Goal: Information Seeking & Learning: Learn about a topic

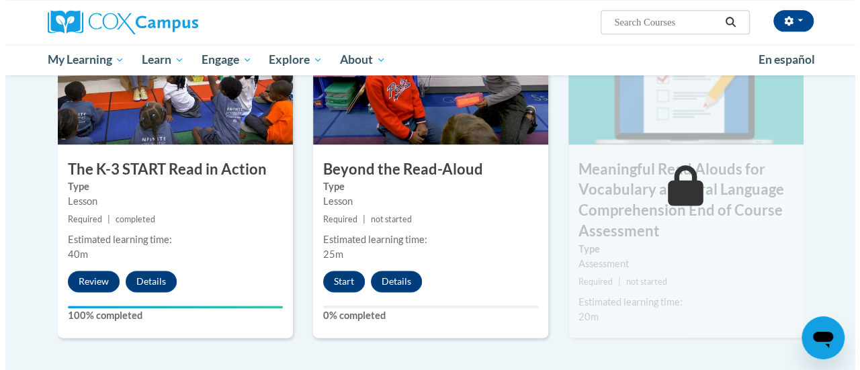
scroll to position [767, 0]
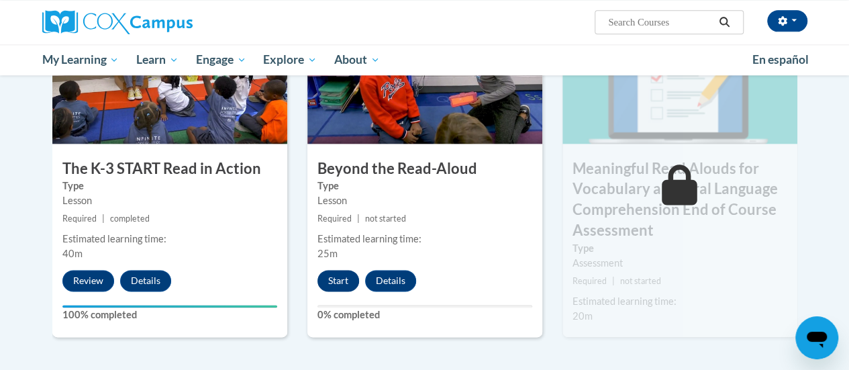
click at [330, 278] on button "Start" at bounding box center [339, 280] width 42 height 21
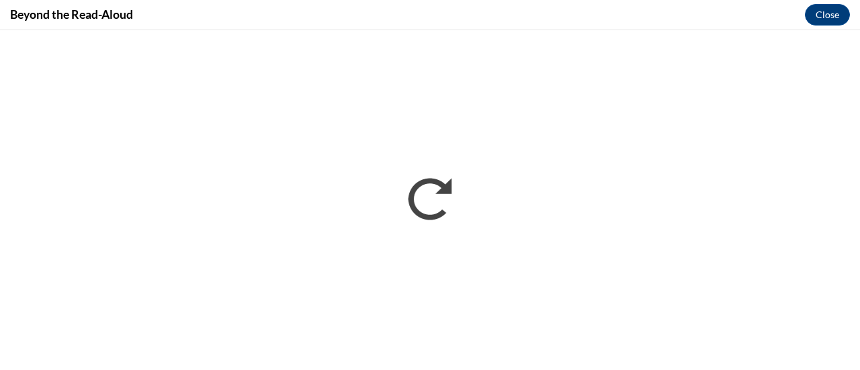
scroll to position [0, 0]
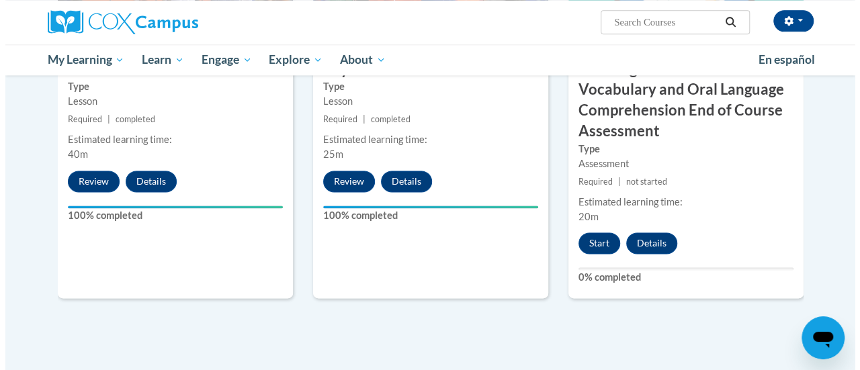
scroll to position [882, 0]
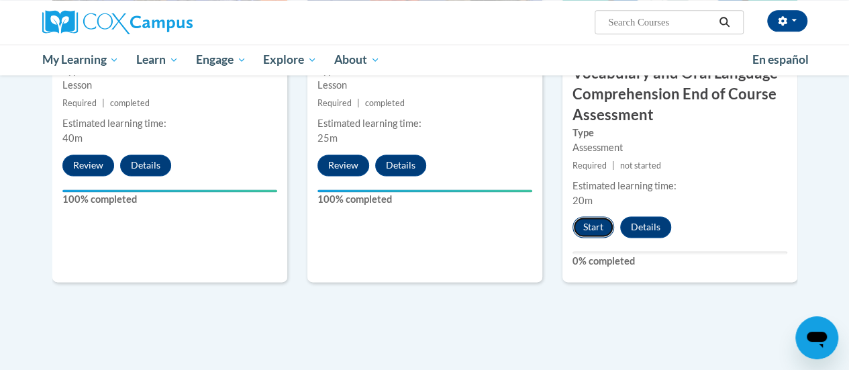
click at [592, 222] on button "Start" at bounding box center [594, 226] width 42 height 21
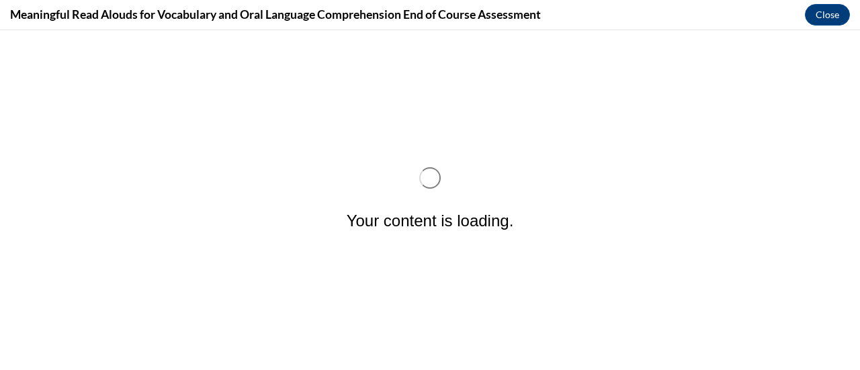
scroll to position [0, 0]
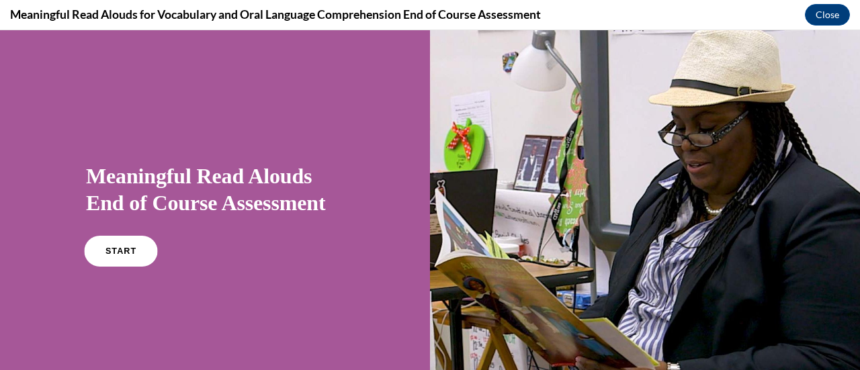
click at [118, 253] on span "START" at bounding box center [120, 251] width 31 height 10
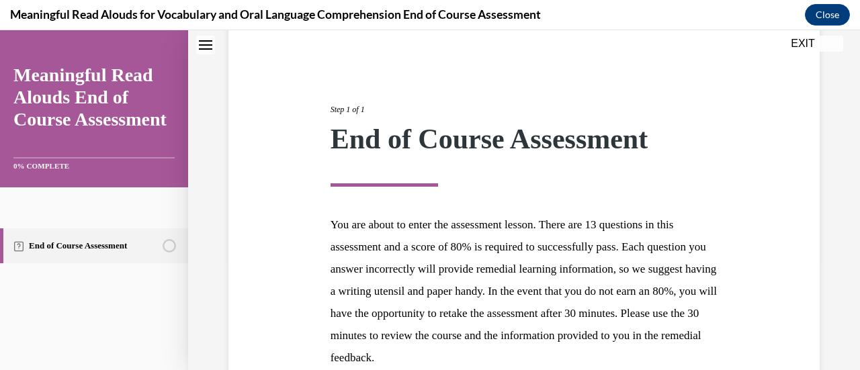
scroll to position [200, 0]
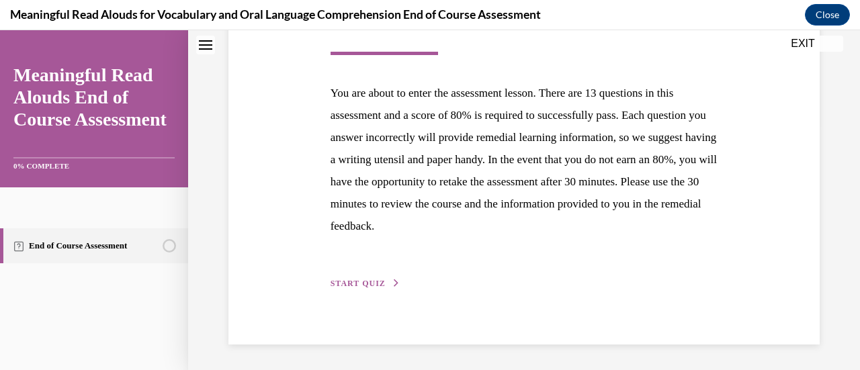
click at [355, 282] on span "START QUIZ" at bounding box center [357, 283] width 55 height 9
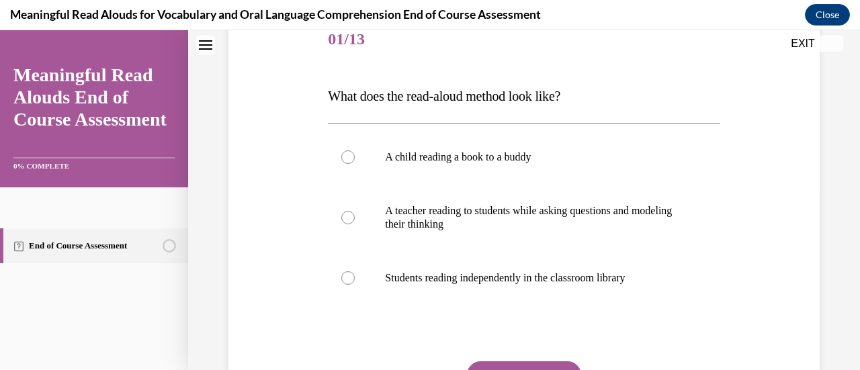
scroll to position [175, 0]
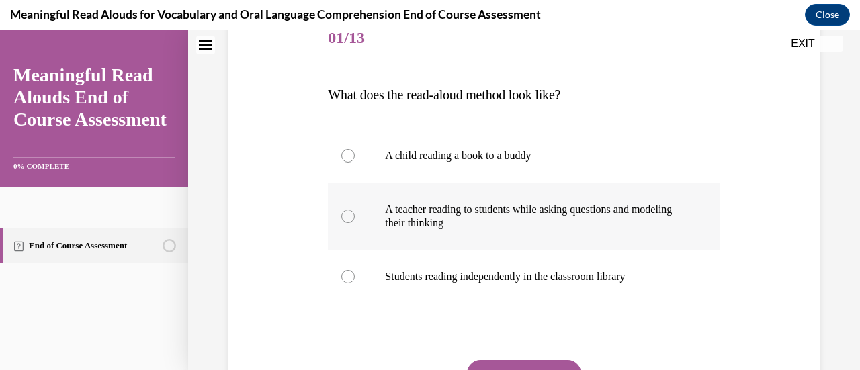
click at [621, 205] on p "A teacher reading to students while asking questions and modeling their thinking" at bounding box center [535, 216] width 301 height 27
click at [355, 210] on input "A teacher reading to students while asking questions and modeling their thinking" at bounding box center [347, 216] width 13 height 13
radio input "true"
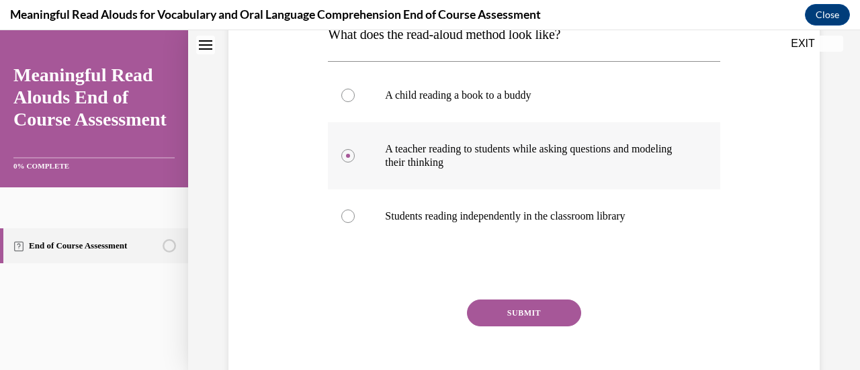
scroll to position [261, 0]
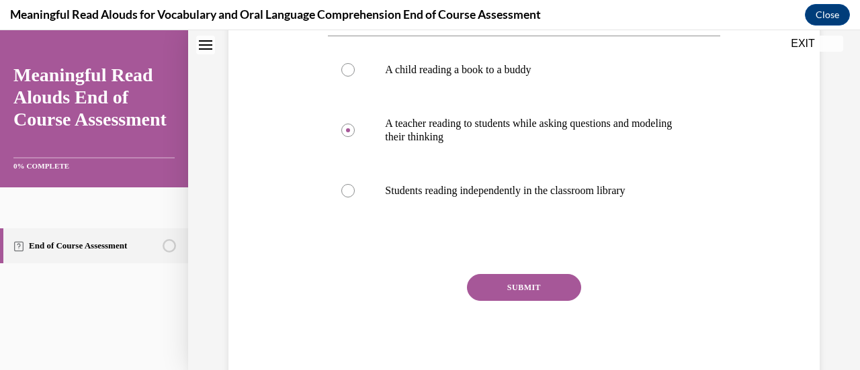
click at [547, 299] on button "SUBMIT" at bounding box center [524, 287] width 114 height 27
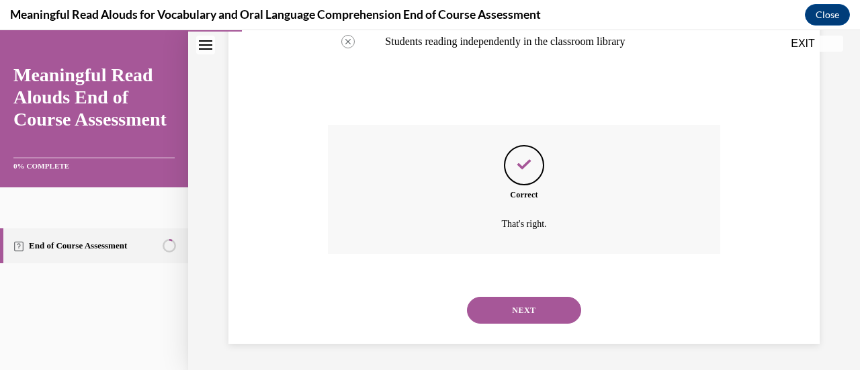
click at [544, 310] on button "NEXT" at bounding box center [524, 310] width 114 height 27
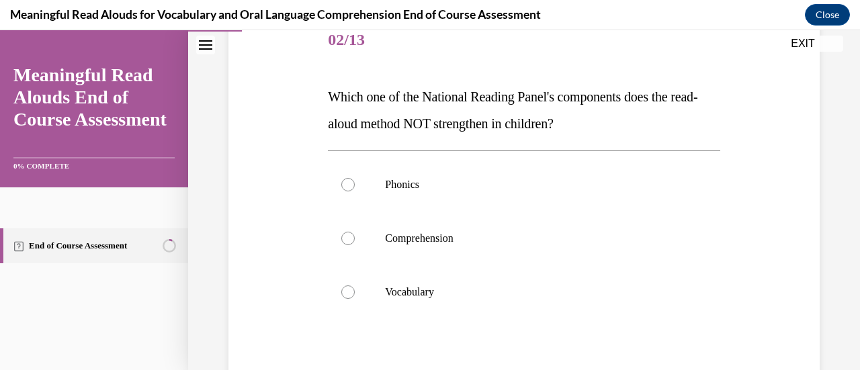
scroll to position [177, 0]
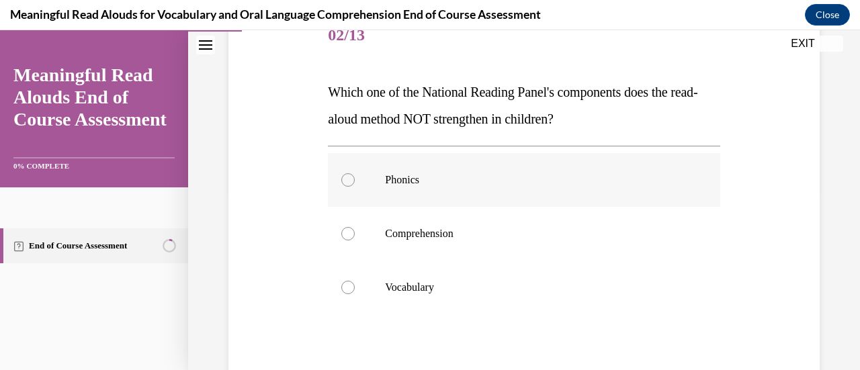
click at [392, 183] on p "Phonics" at bounding box center [535, 179] width 301 height 13
click at [355, 183] on input "Phonics" at bounding box center [347, 179] width 13 height 13
radio input "true"
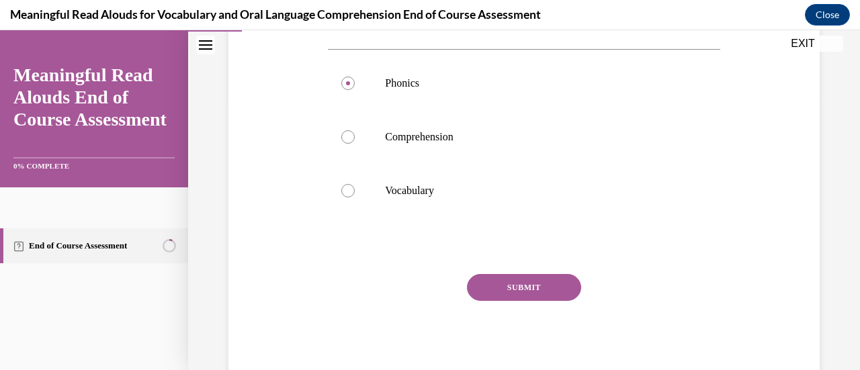
click at [542, 291] on button "SUBMIT" at bounding box center [524, 287] width 114 height 27
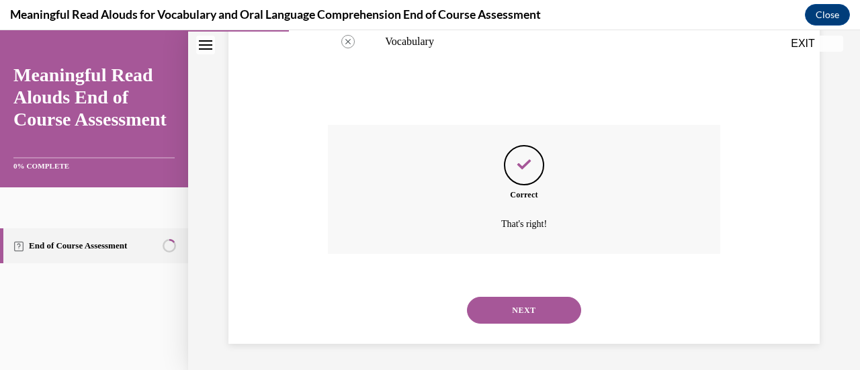
click at [544, 313] on button "NEXT" at bounding box center [524, 310] width 114 height 27
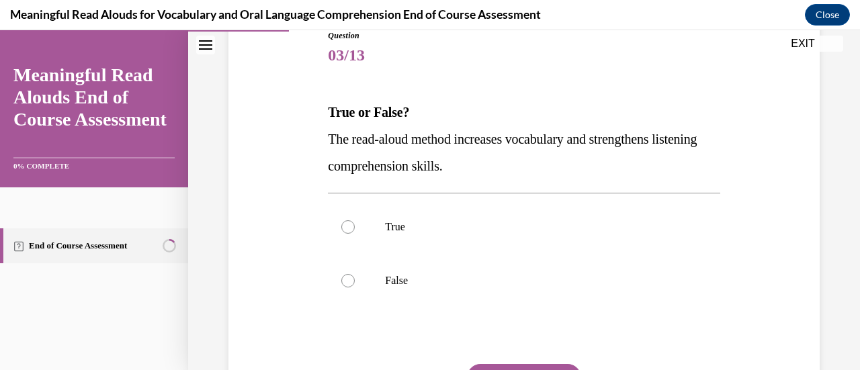
scroll to position [163, 0]
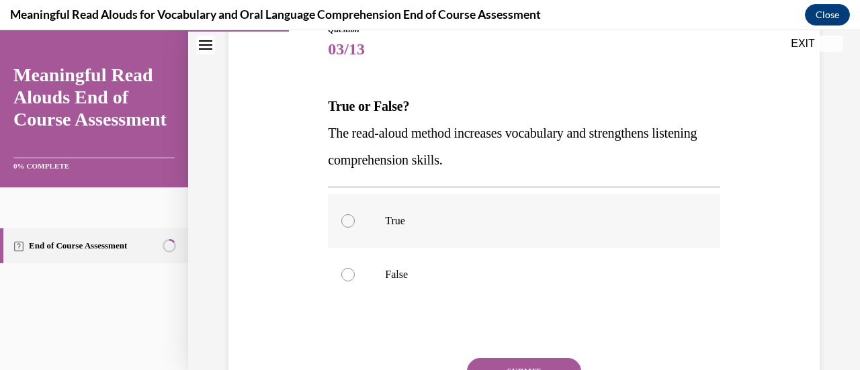
click at [352, 224] on label "True" at bounding box center [523, 221] width 391 height 54
click at [352, 224] on input "True" at bounding box center [347, 220] width 13 height 13
radio input "true"
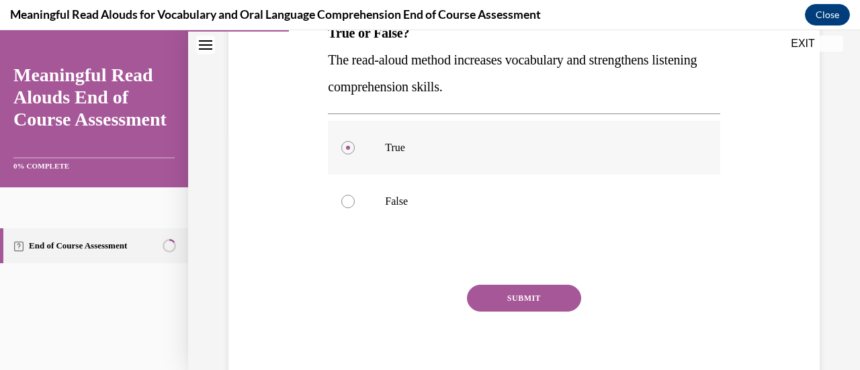
scroll to position [247, 0]
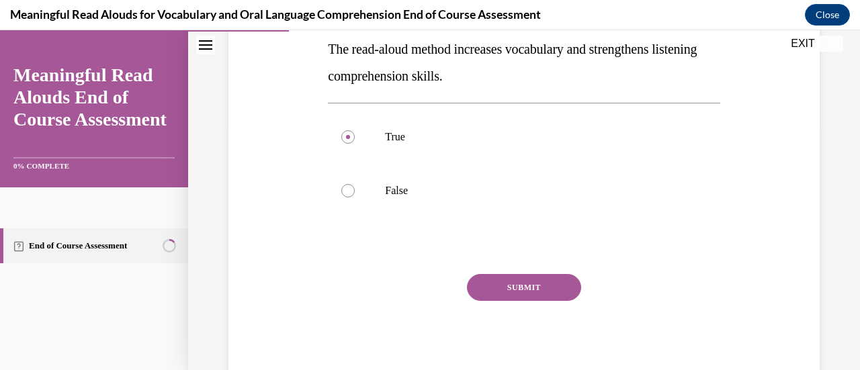
click at [517, 279] on button "SUBMIT" at bounding box center [524, 287] width 114 height 27
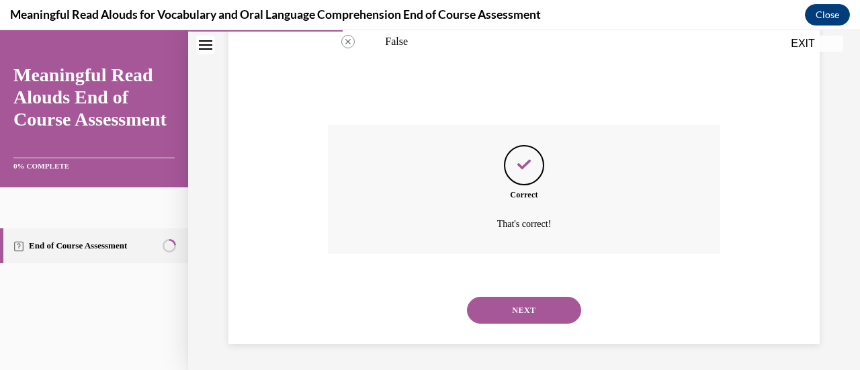
click at [548, 313] on button "NEXT" at bounding box center [524, 310] width 114 height 27
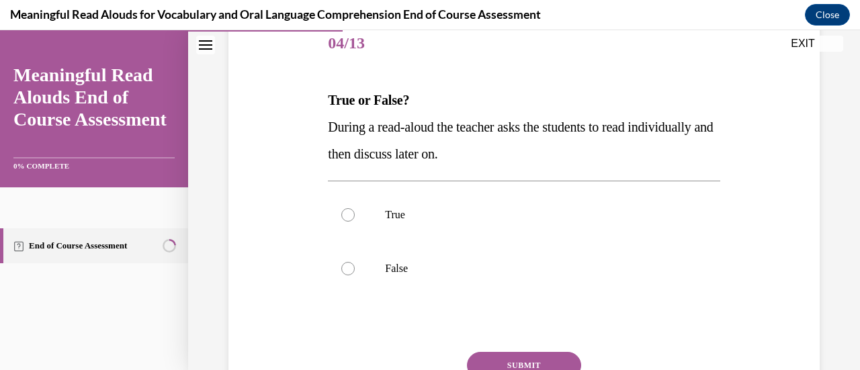
scroll to position [176, 0]
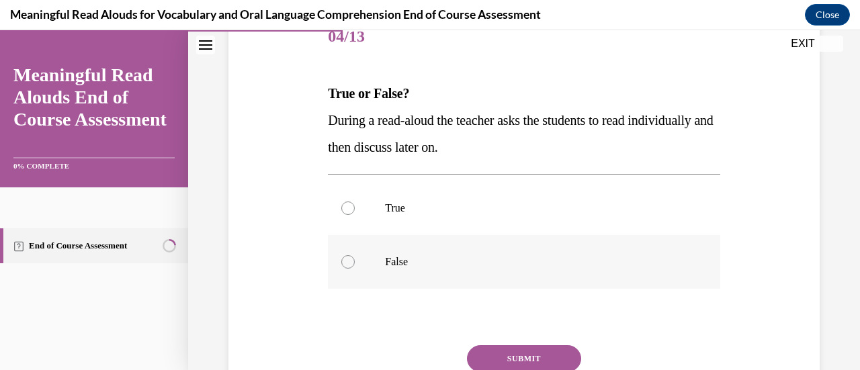
click at [396, 271] on label "False" at bounding box center [523, 262] width 391 height 54
click at [355, 269] on input "False" at bounding box center [347, 261] width 13 height 13
radio input "true"
click at [545, 357] on button "SUBMIT" at bounding box center [524, 358] width 114 height 27
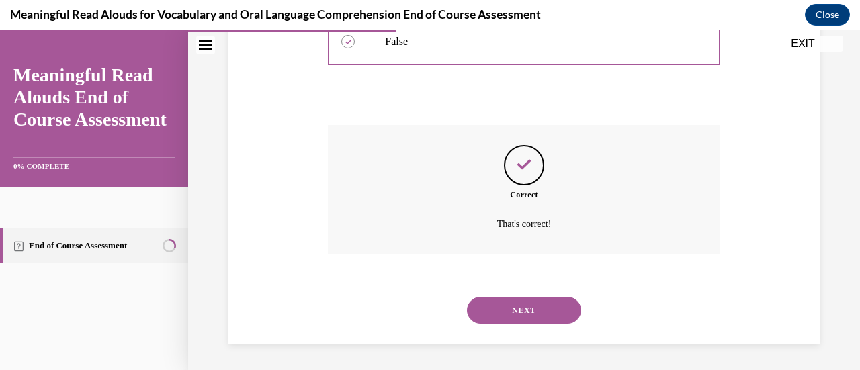
click at [553, 320] on button "NEXT" at bounding box center [524, 310] width 114 height 27
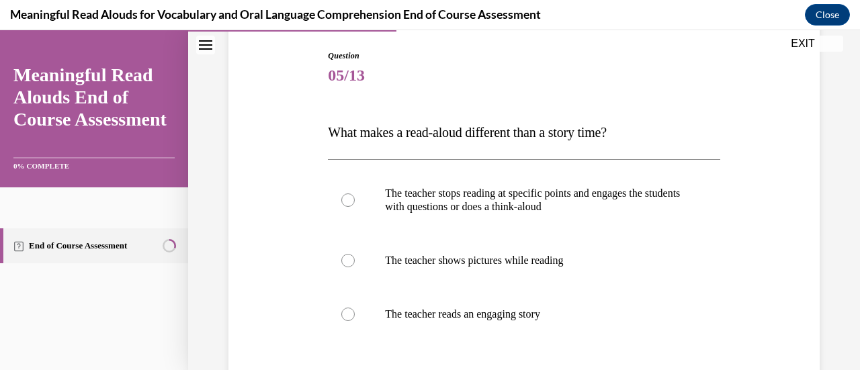
scroll to position [141, 0]
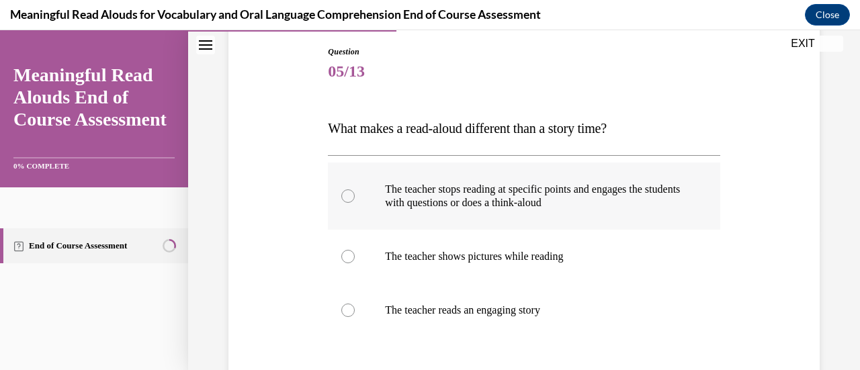
click at [588, 201] on p "The teacher stops reading at specific points and engages the students with ques…" at bounding box center [535, 196] width 301 height 27
click at [355, 201] on input "The teacher stops reading at specific points and engages the students with ques…" at bounding box center [347, 195] width 13 height 13
radio input "true"
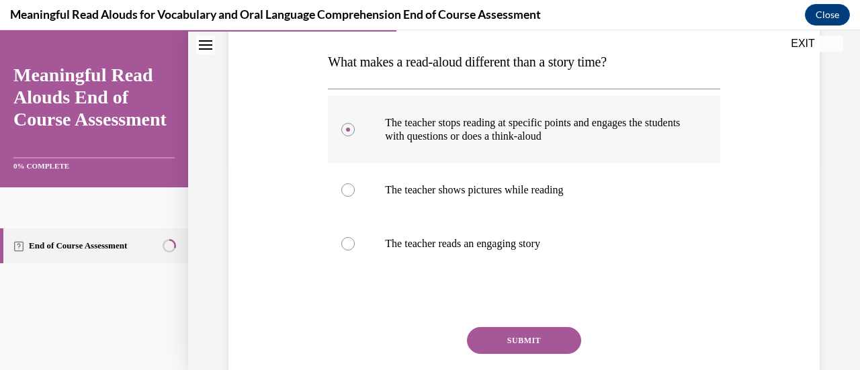
scroll to position [261, 0]
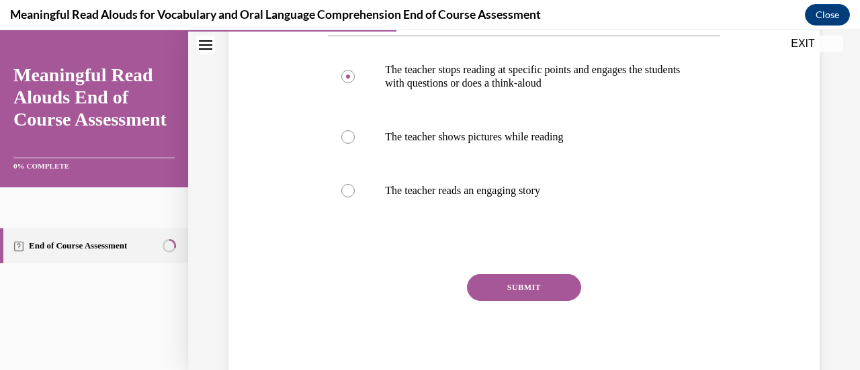
click at [541, 289] on button "SUBMIT" at bounding box center [524, 287] width 114 height 27
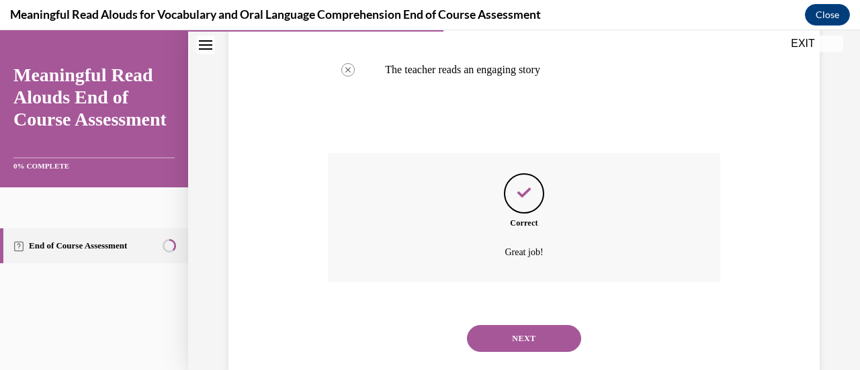
click at [526, 340] on button "NEXT" at bounding box center [524, 338] width 114 height 27
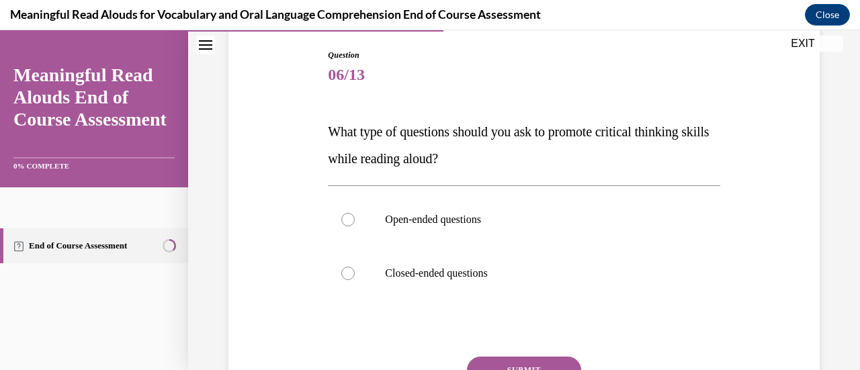
scroll to position [136, 0]
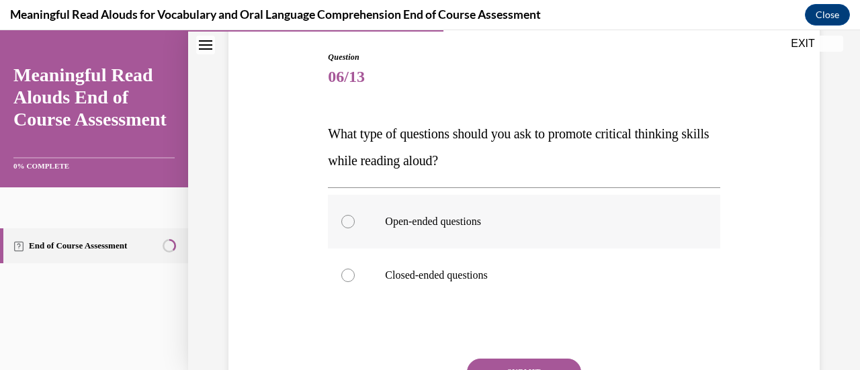
click at [438, 219] on p "Open-ended questions" at bounding box center [535, 221] width 301 height 13
click at [355, 219] on input "Open-ended questions" at bounding box center [347, 221] width 13 height 13
radio input "true"
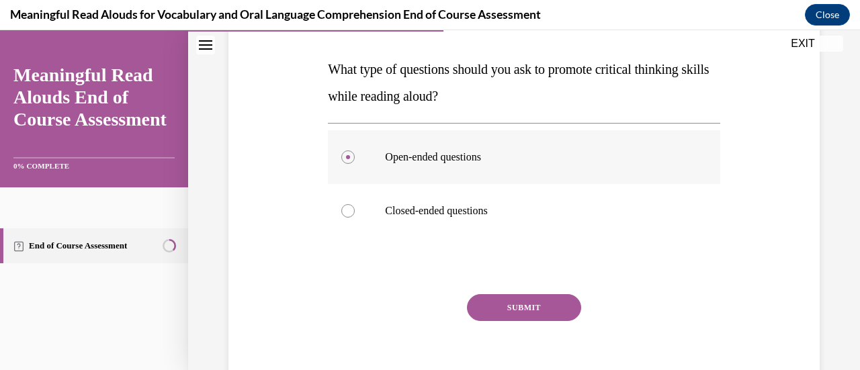
scroll to position [216, 0]
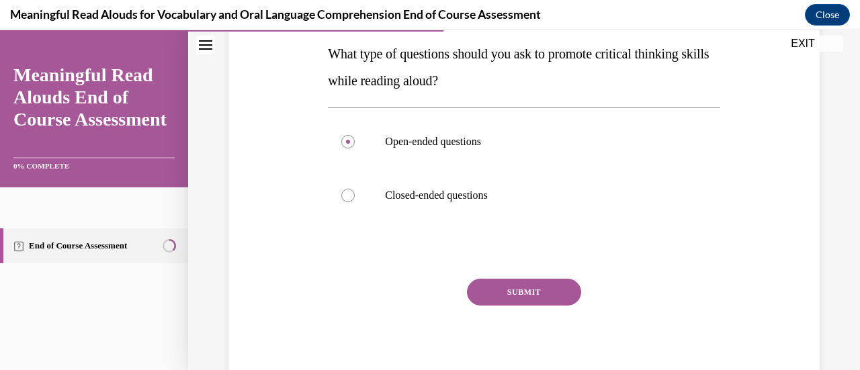
click at [514, 281] on button "SUBMIT" at bounding box center [524, 292] width 114 height 27
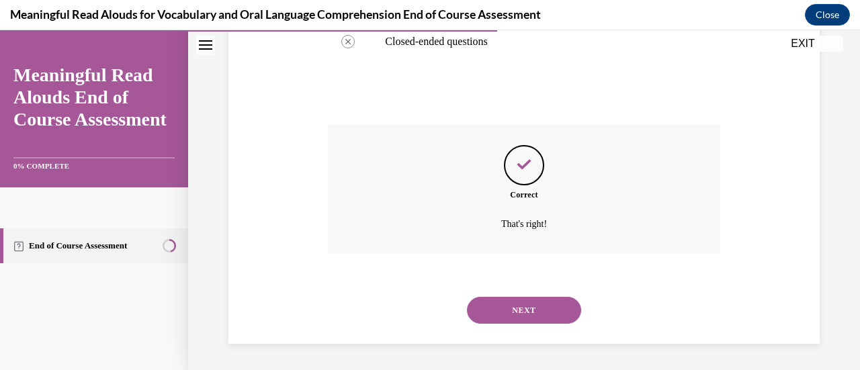
click at [537, 307] on button "NEXT" at bounding box center [524, 310] width 114 height 27
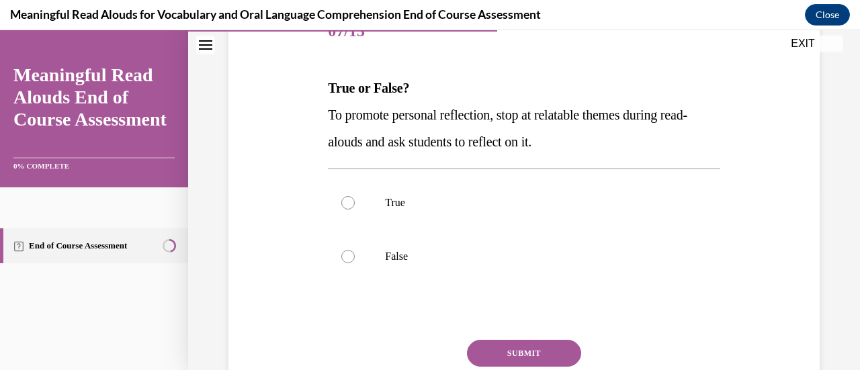
scroll to position [181, 0]
click at [395, 206] on p "True" at bounding box center [535, 202] width 301 height 13
click at [355, 206] on input "True" at bounding box center [347, 202] width 13 height 13
radio input "true"
click at [531, 346] on button "SUBMIT" at bounding box center [524, 353] width 114 height 27
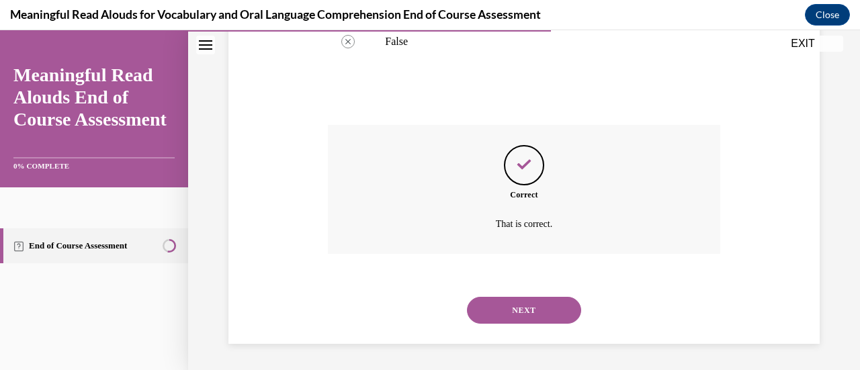
click at [549, 322] on button "NEXT" at bounding box center [524, 310] width 114 height 27
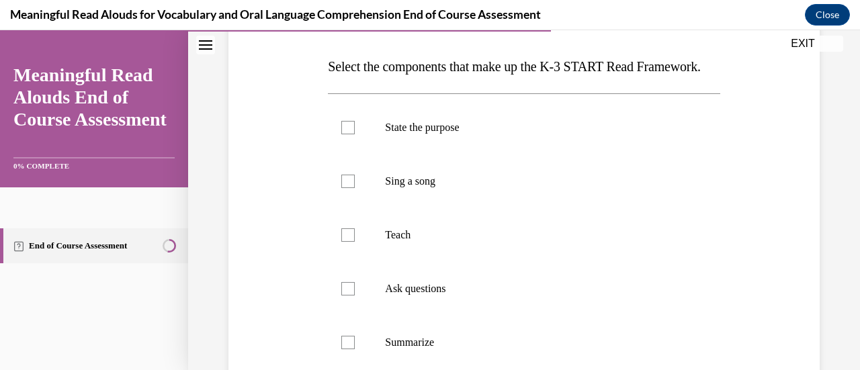
scroll to position [234, 0]
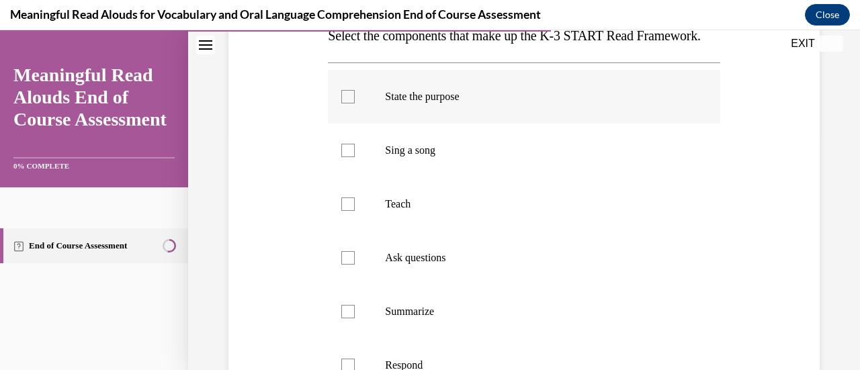
click at [349, 103] on div at bounding box center [347, 96] width 13 height 13
click at [349, 103] on input "State the purpose" at bounding box center [347, 96] width 13 height 13
checkbox input "true"
click at [355, 231] on label "Teach" at bounding box center [523, 204] width 391 height 54
click at [355, 211] on input "Teach" at bounding box center [347, 203] width 13 height 13
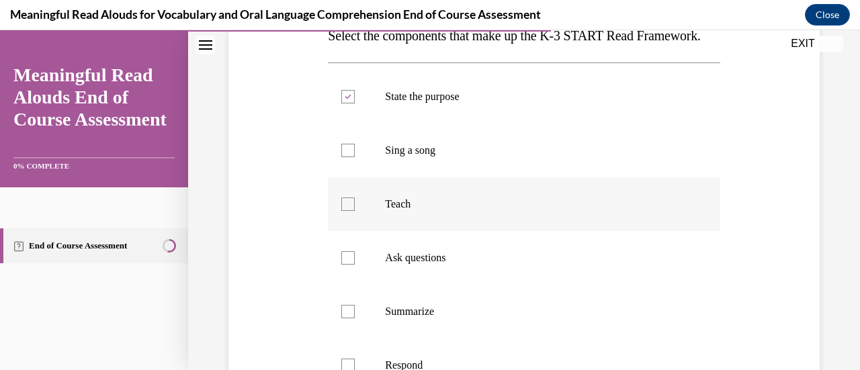
checkbox input "true"
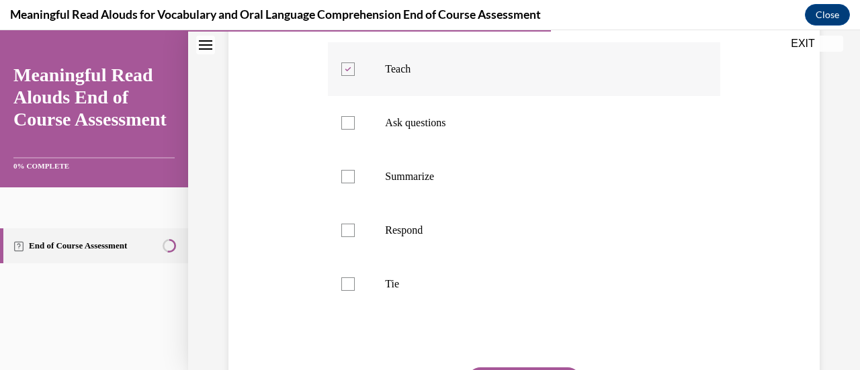
scroll to position [369, 0]
click at [348, 129] on div at bounding box center [347, 121] width 13 height 13
click at [348, 129] on input "Ask questions" at bounding box center [347, 121] width 13 height 13
checkbox input "true"
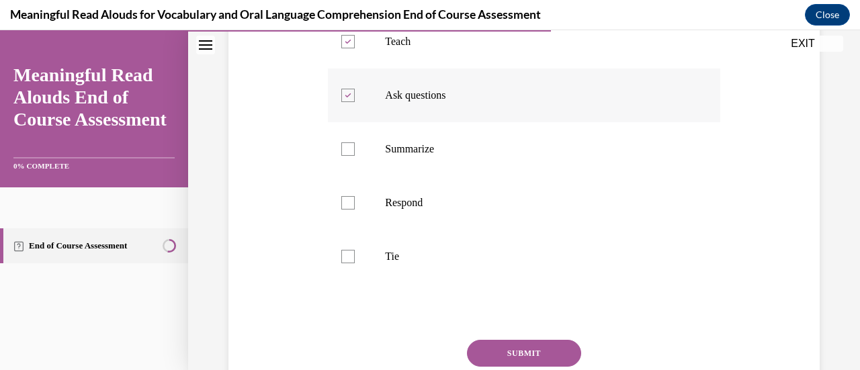
scroll to position [422, 0]
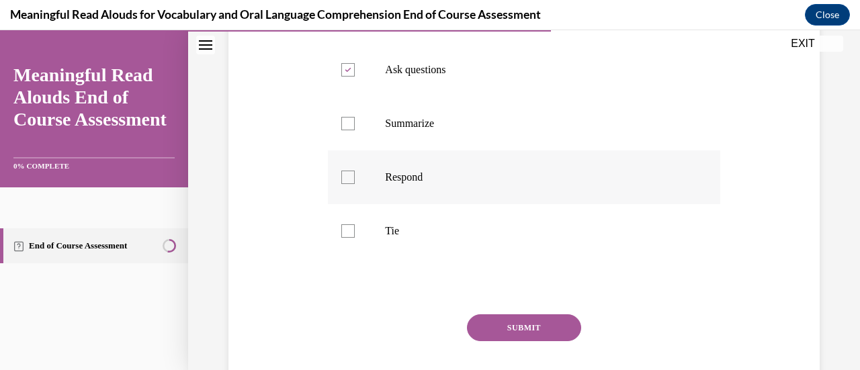
click at [343, 184] on div at bounding box center [347, 177] width 13 height 13
click at [343, 184] on input "Respond" at bounding box center [347, 177] width 13 height 13
checkbox input "true"
click at [341, 238] on div at bounding box center [347, 230] width 13 height 13
click at [341, 238] on input "Tie" at bounding box center [347, 230] width 13 height 13
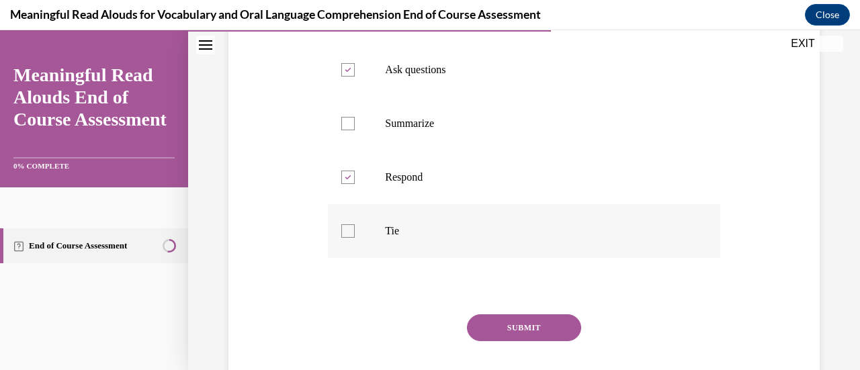
checkbox input "true"
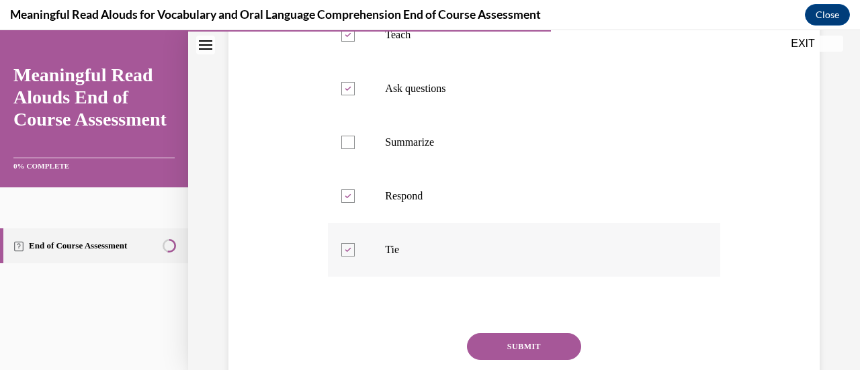
scroll to position [416, 0]
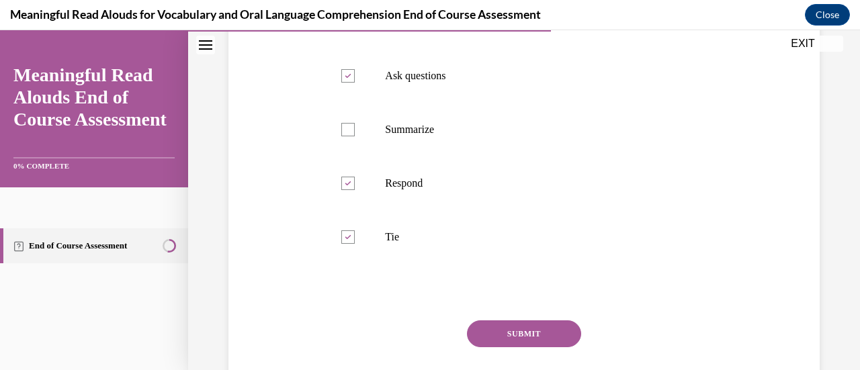
click at [483, 347] on button "SUBMIT" at bounding box center [524, 333] width 114 height 27
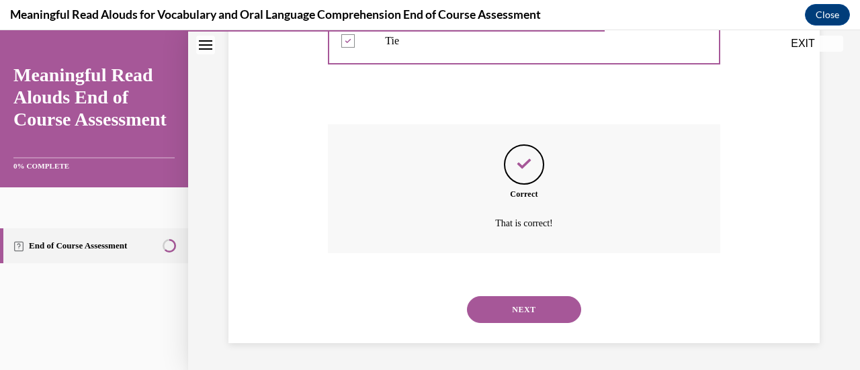
click at [489, 323] on button "NEXT" at bounding box center [524, 309] width 114 height 27
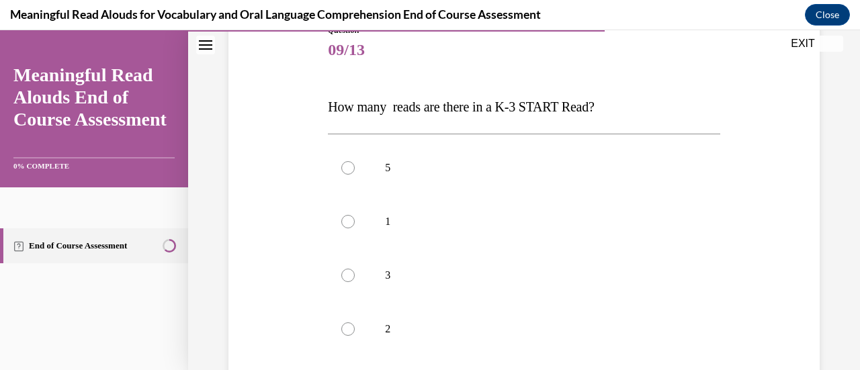
scroll to position [168, 0]
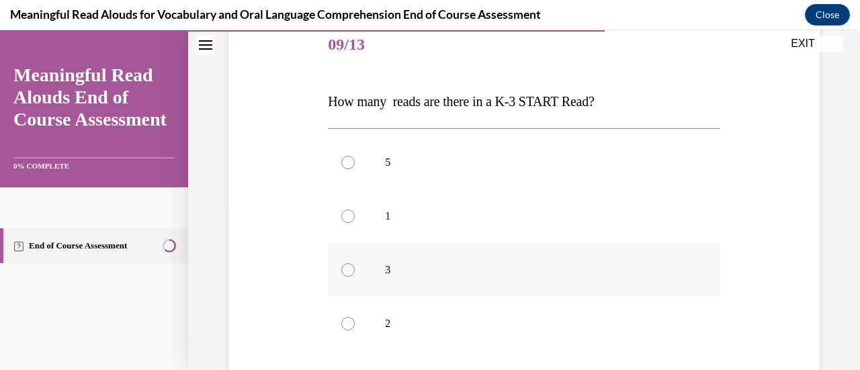
click at [367, 267] on label "3" at bounding box center [523, 270] width 391 height 54
click at [355, 267] on input "3" at bounding box center [347, 269] width 13 height 13
radio input "true"
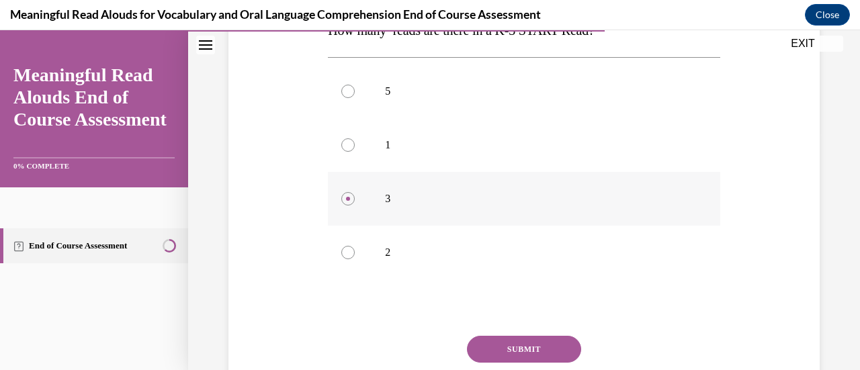
scroll to position [301, 0]
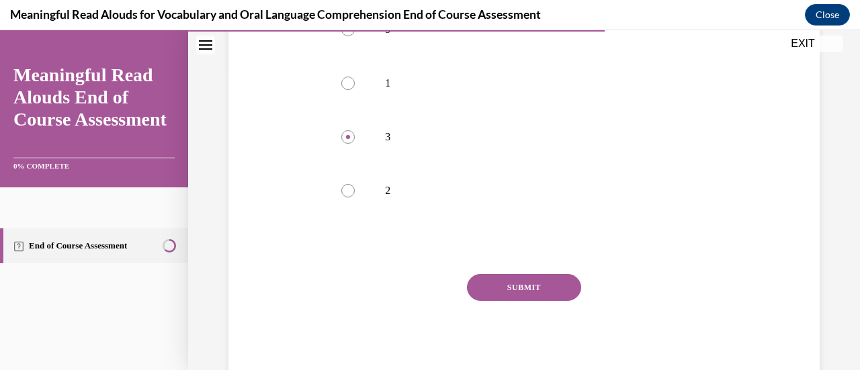
click at [532, 289] on button "SUBMIT" at bounding box center [524, 287] width 114 height 27
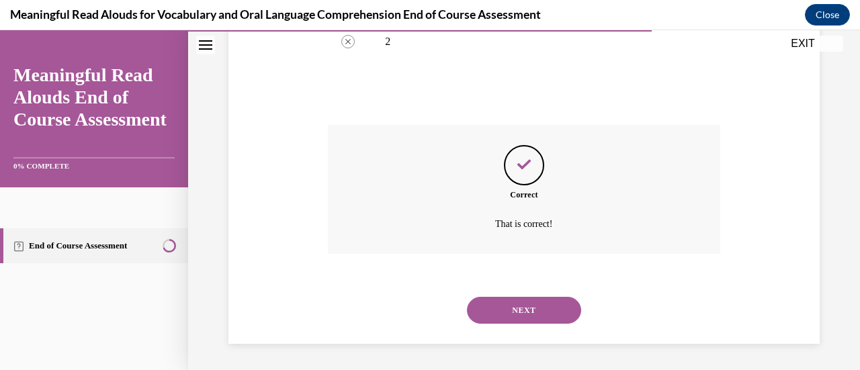
click at [530, 314] on button "NEXT" at bounding box center [524, 310] width 114 height 27
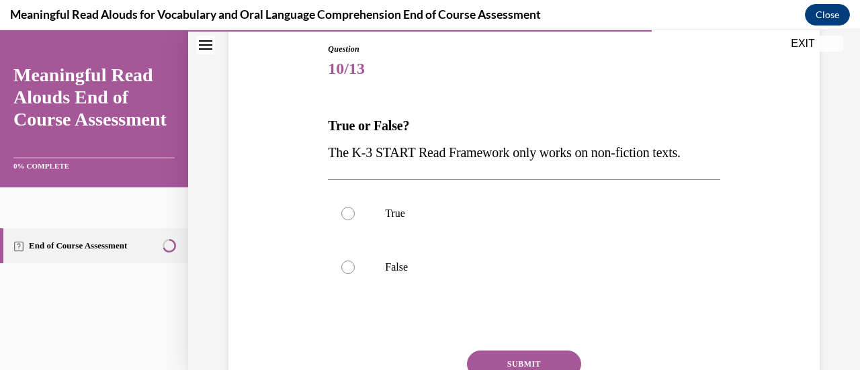
scroll to position [154, 0]
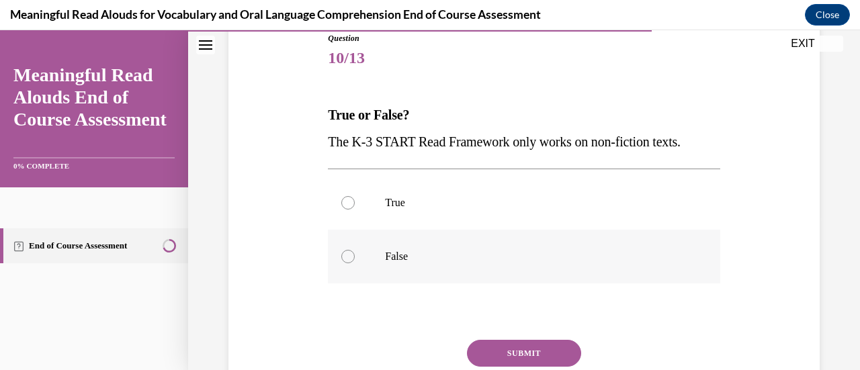
click at [403, 261] on p "False" at bounding box center [535, 256] width 301 height 13
click at [355, 261] on input "False" at bounding box center [347, 256] width 13 height 13
radio input "true"
click at [524, 349] on button "SUBMIT" at bounding box center [524, 353] width 114 height 27
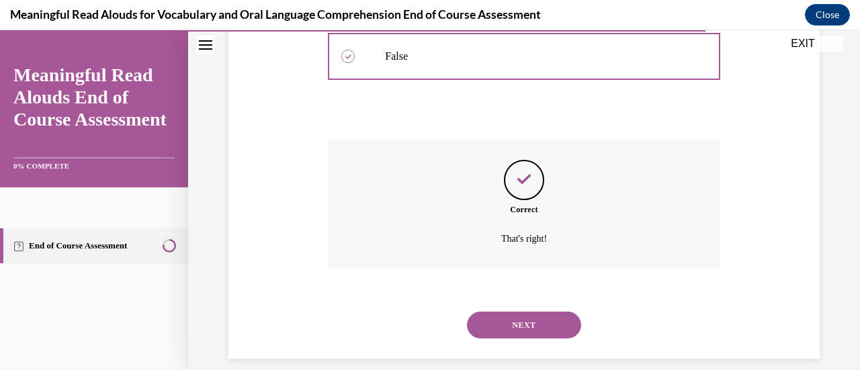
click at [549, 334] on button "NEXT" at bounding box center [524, 325] width 114 height 27
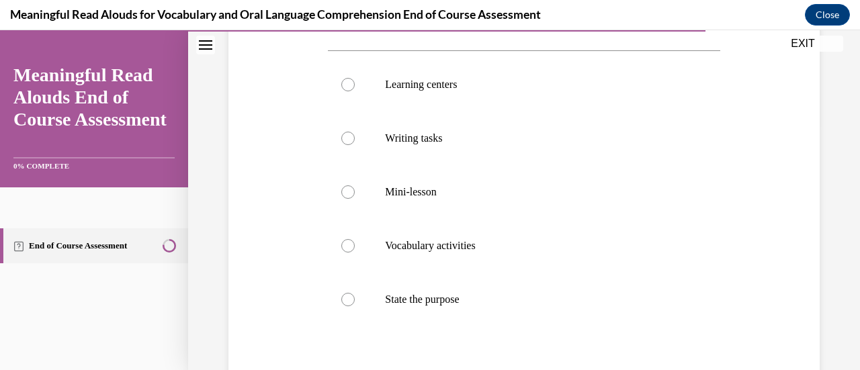
scroll to position [240, 0]
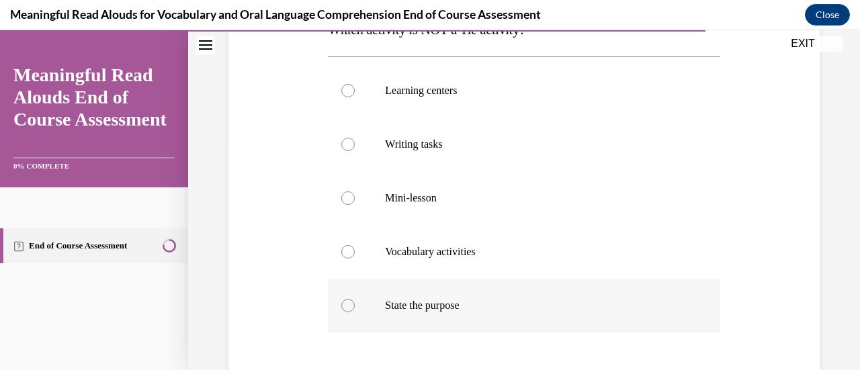
click at [346, 302] on div at bounding box center [347, 305] width 13 height 13
click at [346, 302] on input "State the purpose" at bounding box center [347, 305] width 13 height 13
radio input "true"
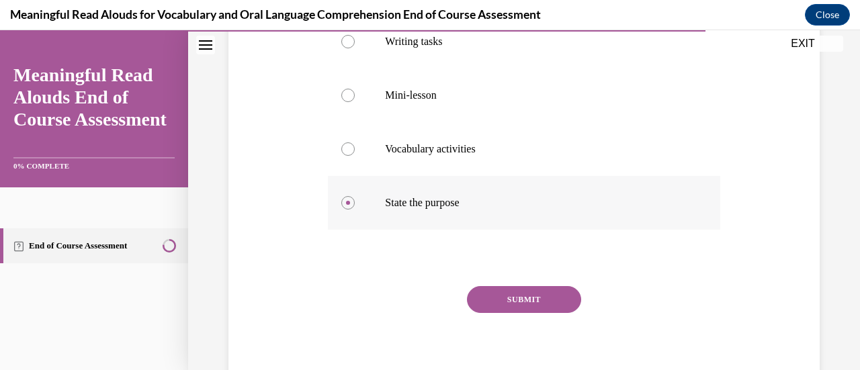
scroll to position [355, 0]
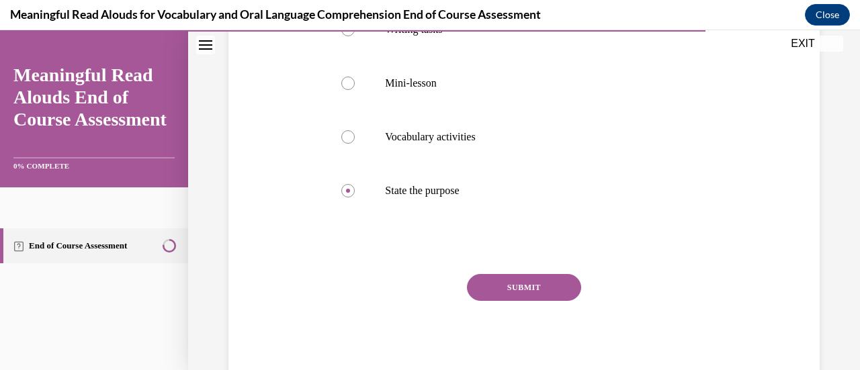
click at [490, 290] on button "SUBMIT" at bounding box center [524, 287] width 114 height 27
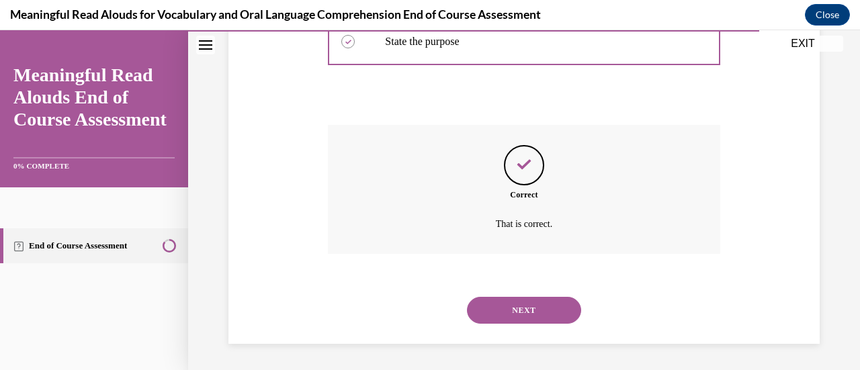
click at [476, 313] on button "NEXT" at bounding box center [524, 310] width 114 height 27
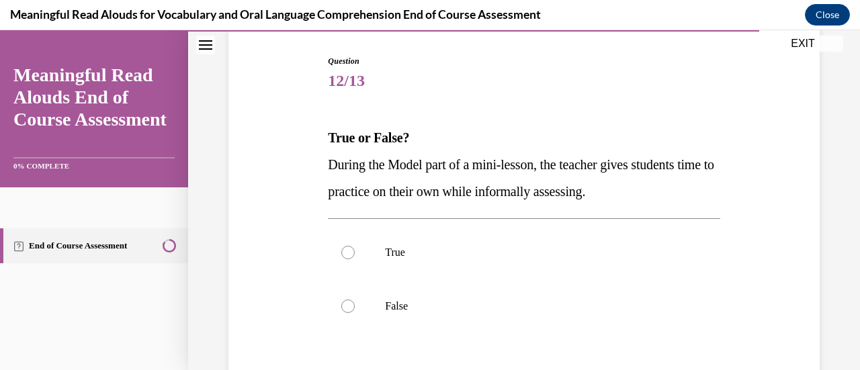
scroll to position [138, 0]
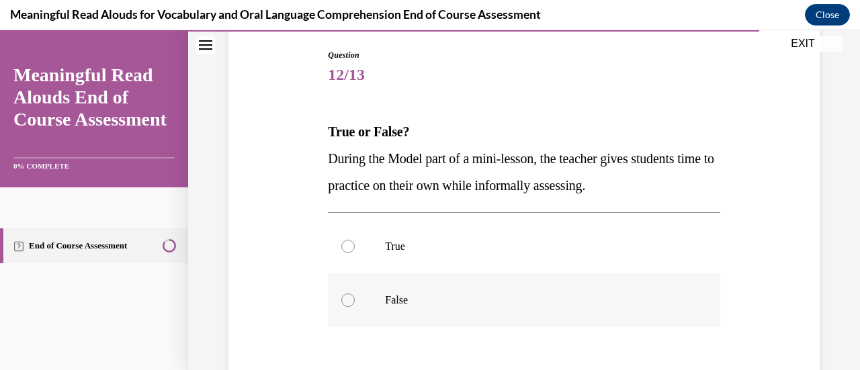
click at [359, 299] on label "False" at bounding box center [523, 300] width 391 height 54
click at [355, 299] on input "False" at bounding box center [347, 299] width 13 height 13
radio input "true"
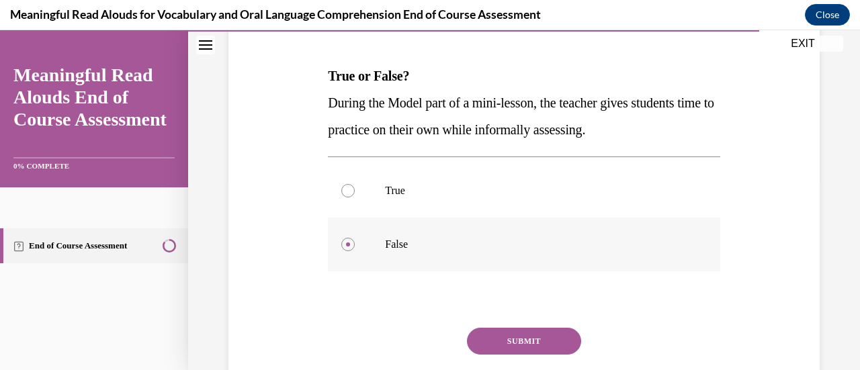
scroll to position [247, 0]
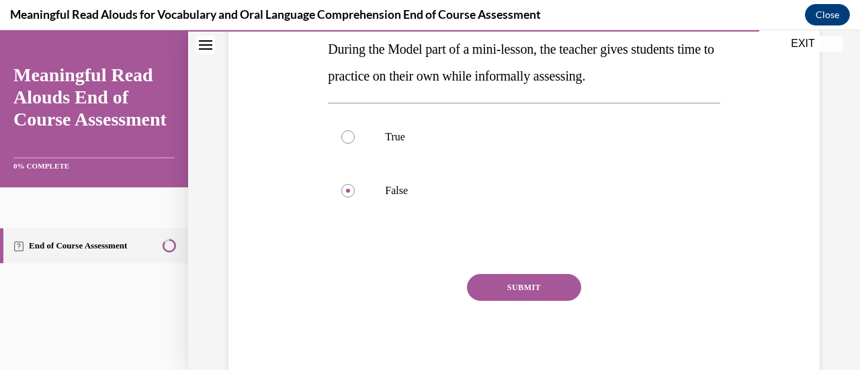
click at [500, 295] on button "SUBMIT" at bounding box center [524, 287] width 114 height 27
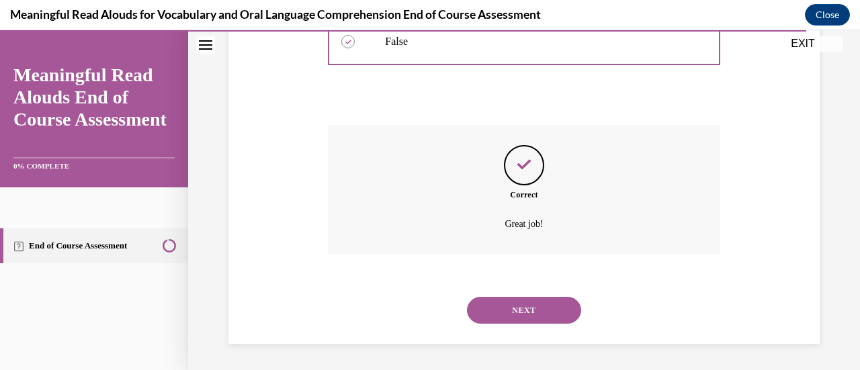
click at [487, 306] on button "NEXT" at bounding box center [524, 310] width 114 height 27
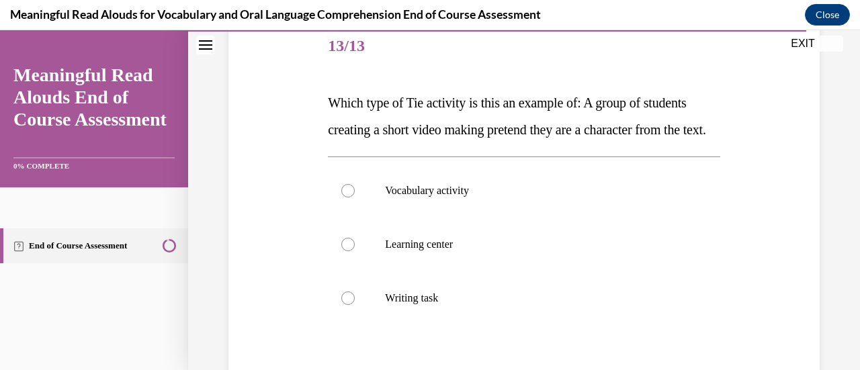
scroll to position [167, 0]
click at [354, 271] on label "Learning center" at bounding box center [523, 244] width 391 height 54
click at [354, 250] on input "Learning center" at bounding box center [347, 243] width 13 height 13
radio input "true"
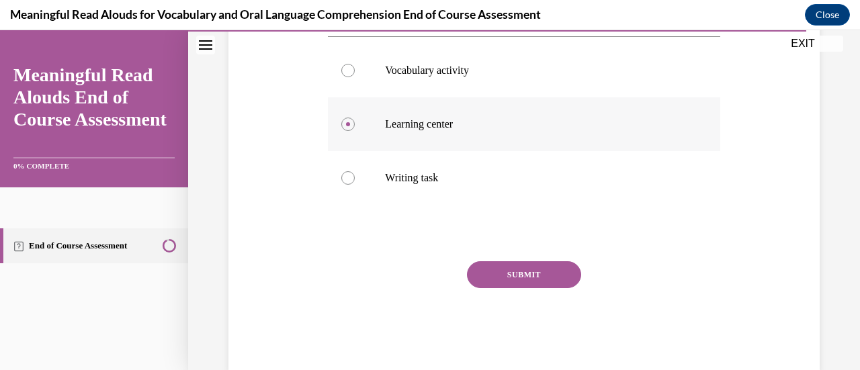
scroll to position [295, 0]
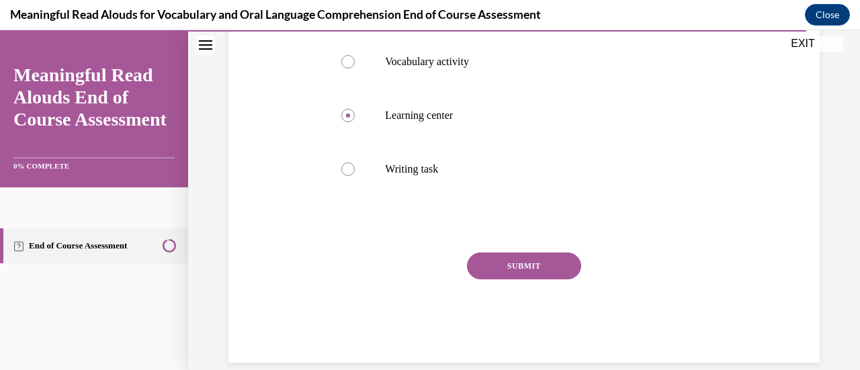
click at [493, 279] on button "SUBMIT" at bounding box center [524, 265] width 114 height 27
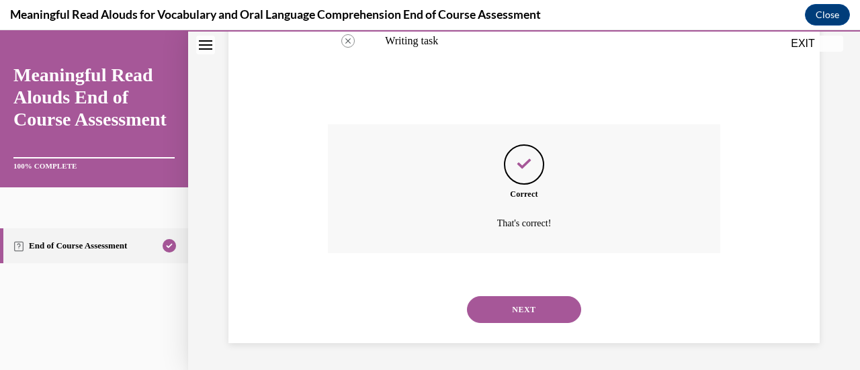
click at [498, 318] on button "NEXT" at bounding box center [524, 309] width 114 height 27
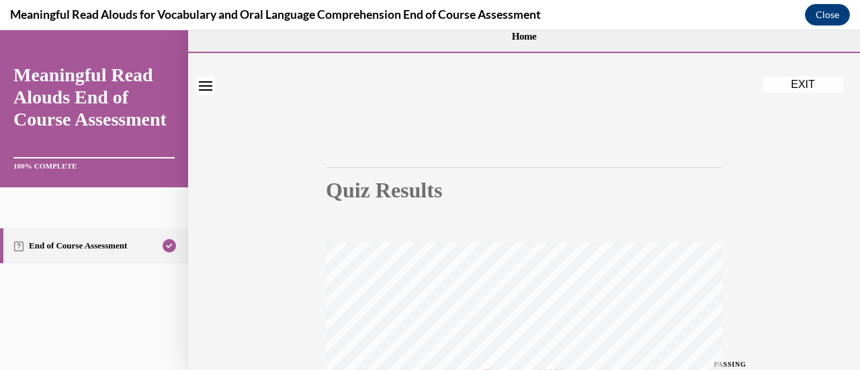
scroll to position [0, 0]
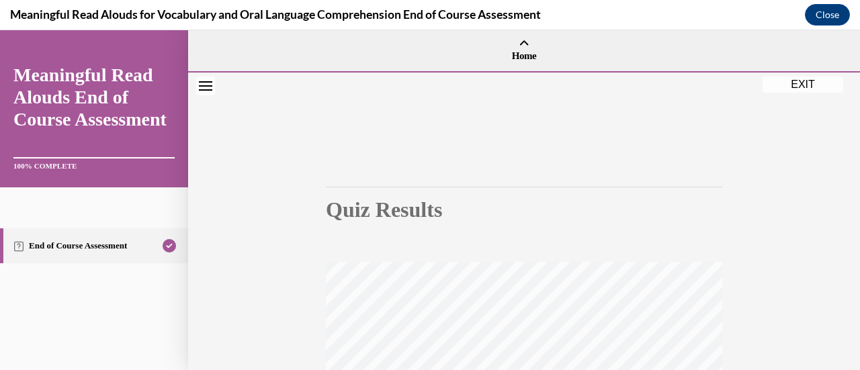
click at [795, 86] on button "EXIT" at bounding box center [802, 85] width 81 height 16
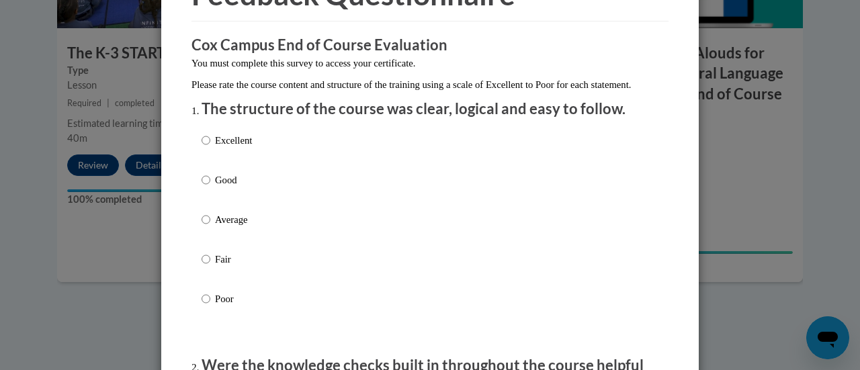
scroll to position [89, 0]
click at [201, 187] on input "Good" at bounding box center [205, 179] width 9 height 15
radio input "true"
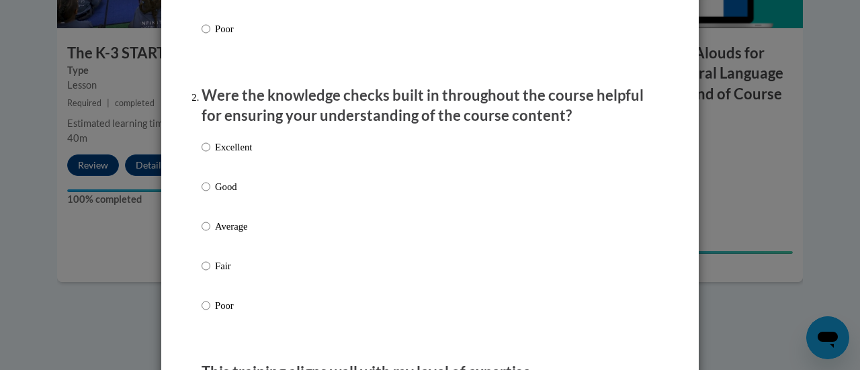
scroll to position [372, 0]
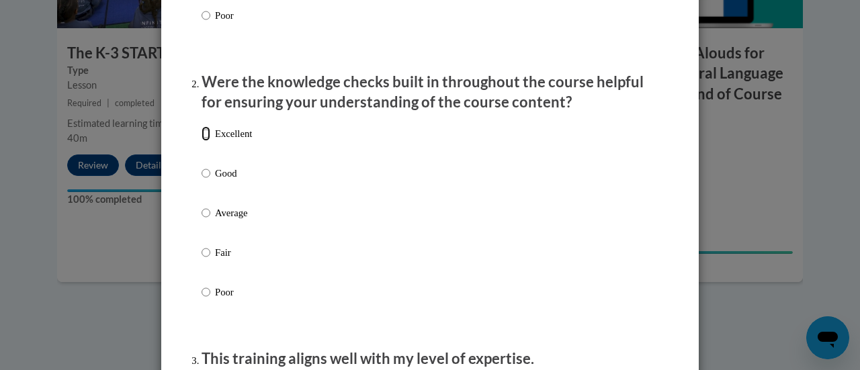
click at [201, 141] on input "Excellent" at bounding box center [205, 133] width 9 height 15
radio input "true"
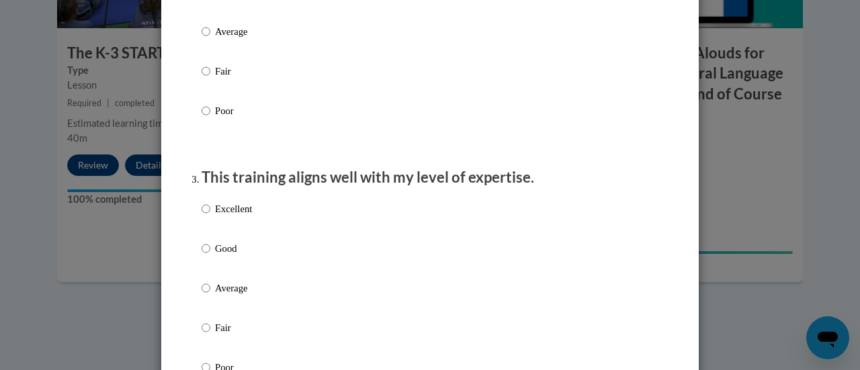
scroll to position [557, 0]
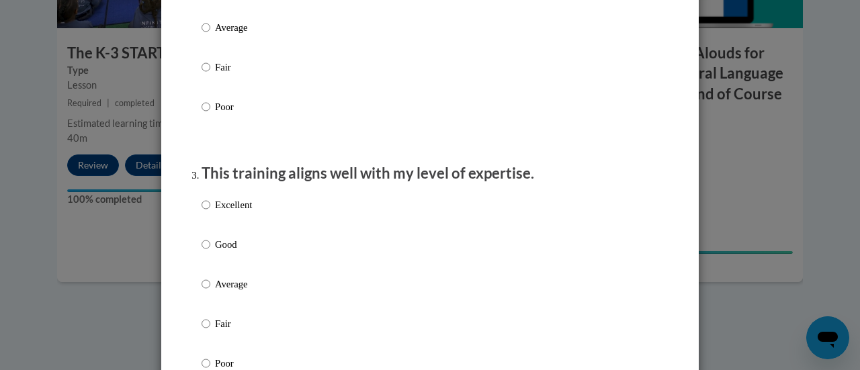
click at [215, 212] on p "Excellent" at bounding box center [233, 204] width 37 height 15
click at [210, 212] on input "Excellent" at bounding box center [205, 204] width 9 height 15
radio input "true"
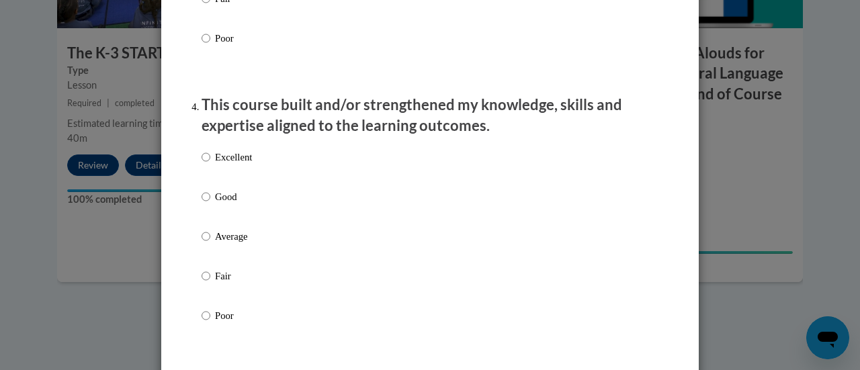
scroll to position [893, 0]
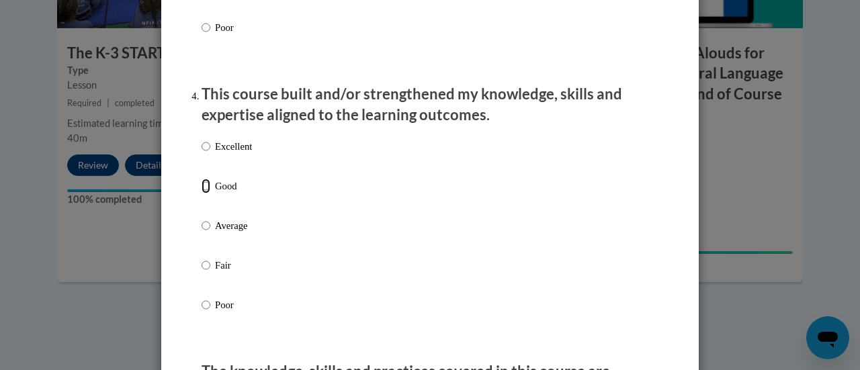
click at [203, 193] on input "Good" at bounding box center [205, 186] width 9 height 15
radio input "true"
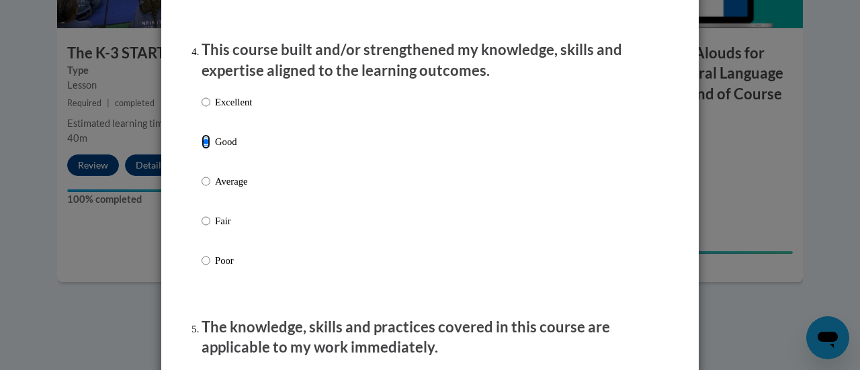
scroll to position [898, 0]
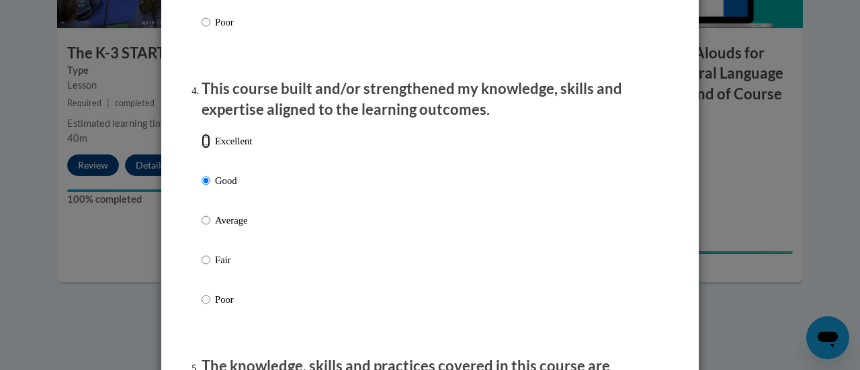
click at [202, 148] on input "Excellent" at bounding box center [205, 141] width 9 height 15
radio input "true"
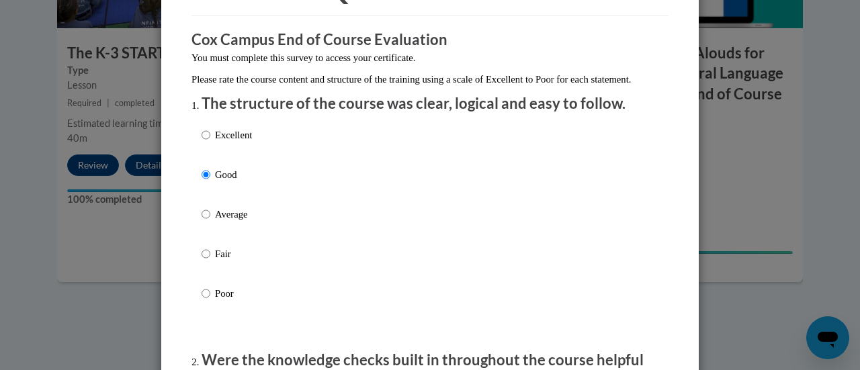
scroll to position [91, 0]
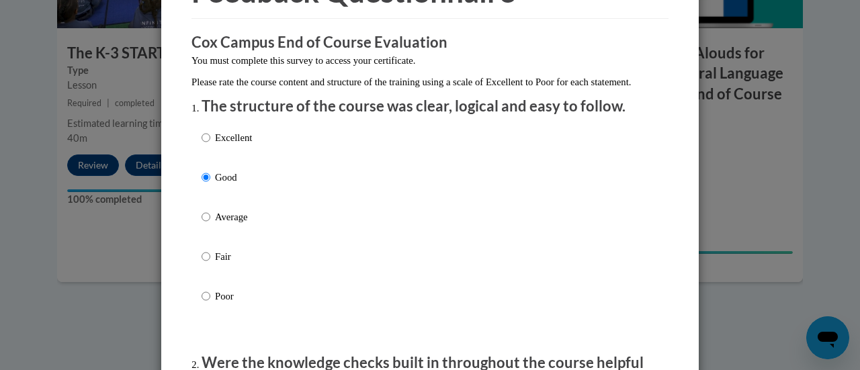
click at [212, 162] on label "Excellent" at bounding box center [226, 148] width 50 height 36
click at [210, 145] on input "Excellent" at bounding box center [205, 137] width 9 height 15
radio input "true"
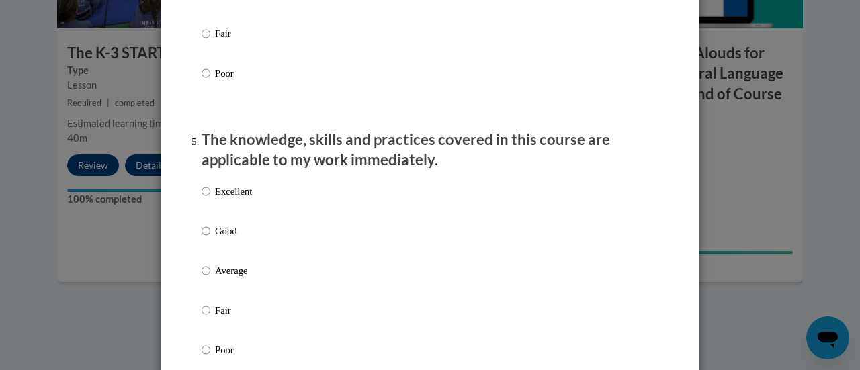
scroll to position [1139, 0]
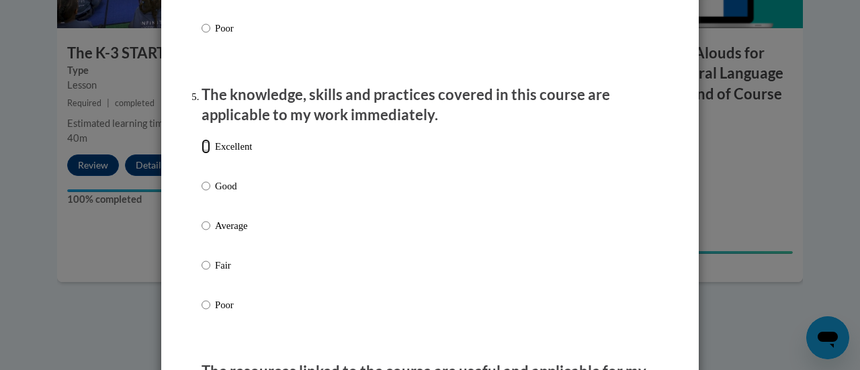
click at [202, 154] on input "Excellent" at bounding box center [205, 146] width 9 height 15
radio input "true"
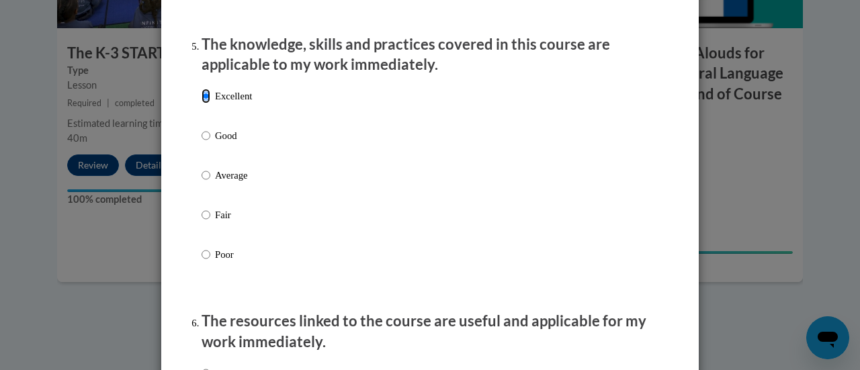
scroll to position [1211, 0]
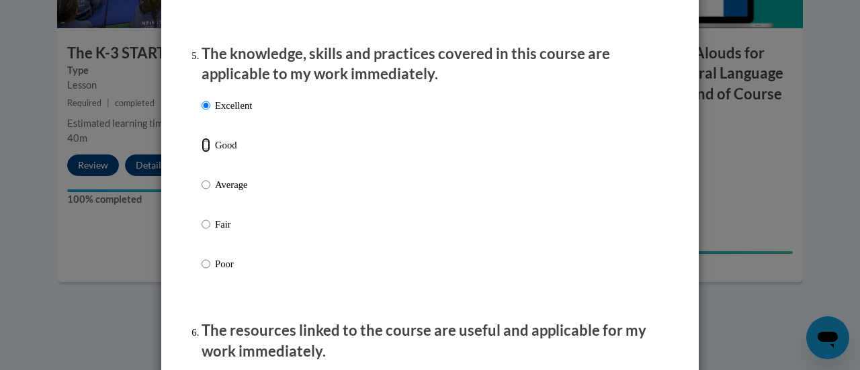
click at [204, 152] on input "Good" at bounding box center [205, 145] width 9 height 15
radio input "true"
click at [201, 113] on input "Excellent" at bounding box center [205, 105] width 9 height 15
radio input "true"
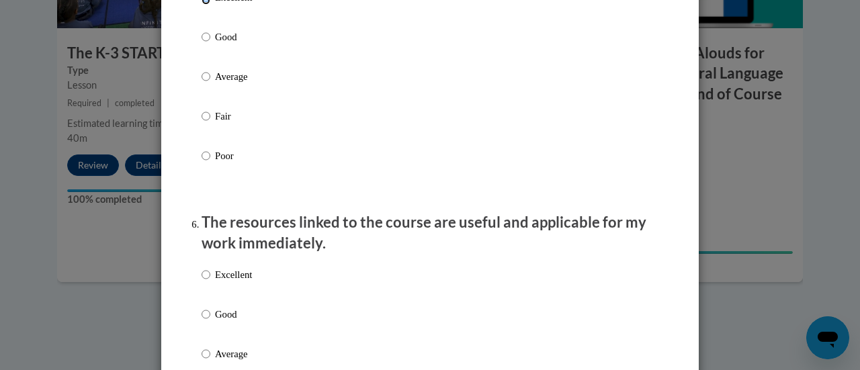
scroll to position [1323, 0]
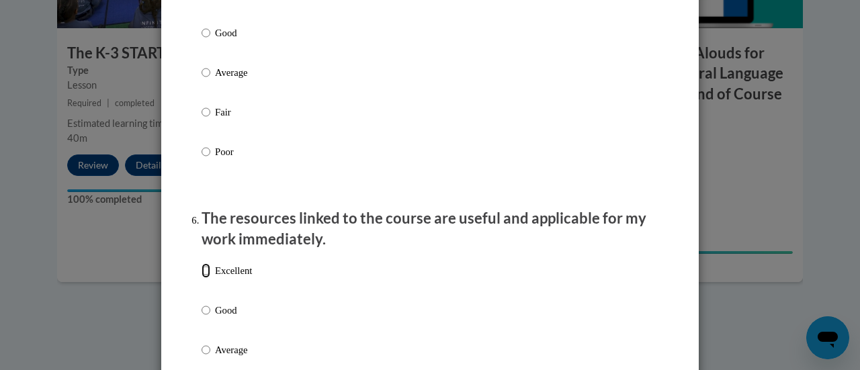
click at [204, 278] on input "Excellent" at bounding box center [205, 270] width 9 height 15
radio input "true"
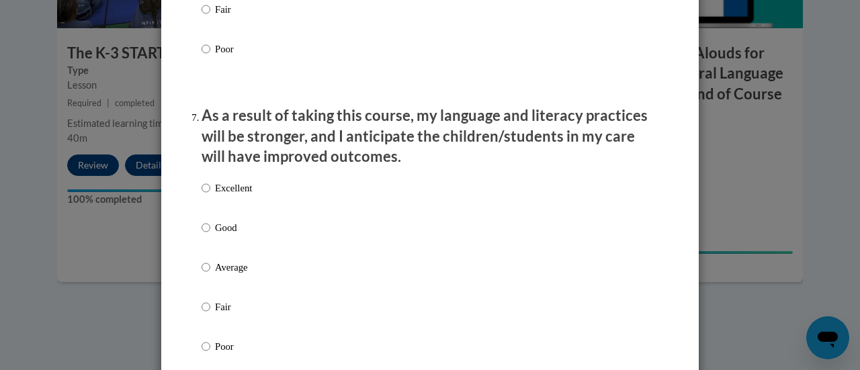
scroll to position [1706, 0]
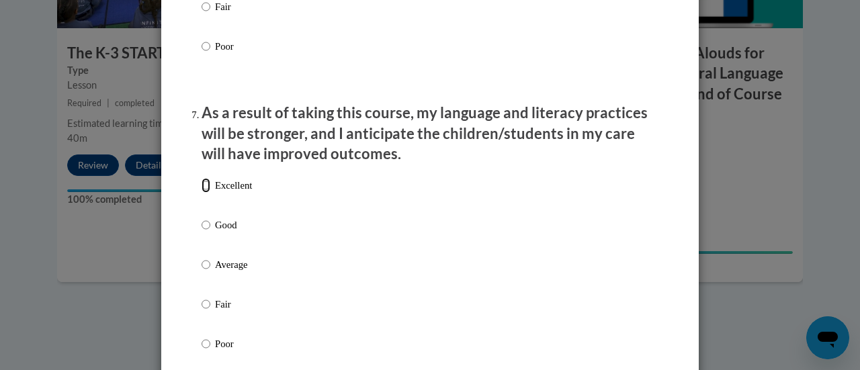
click at [204, 193] on input "Excellent" at bounding box center [205, 185] width 9 height 15
radio input "true"
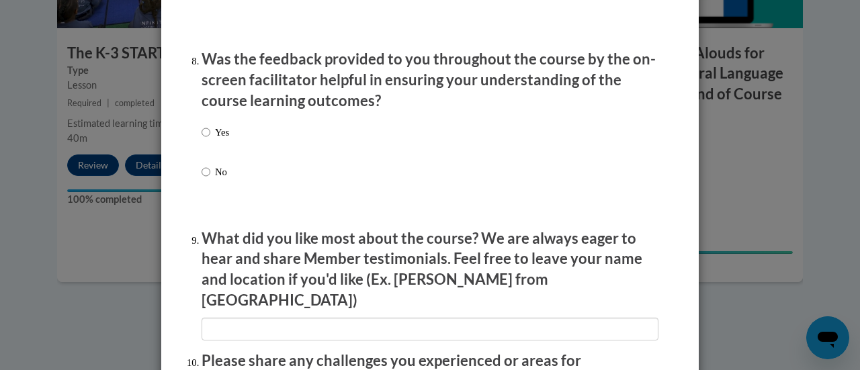
scroll to position [2052, 0]
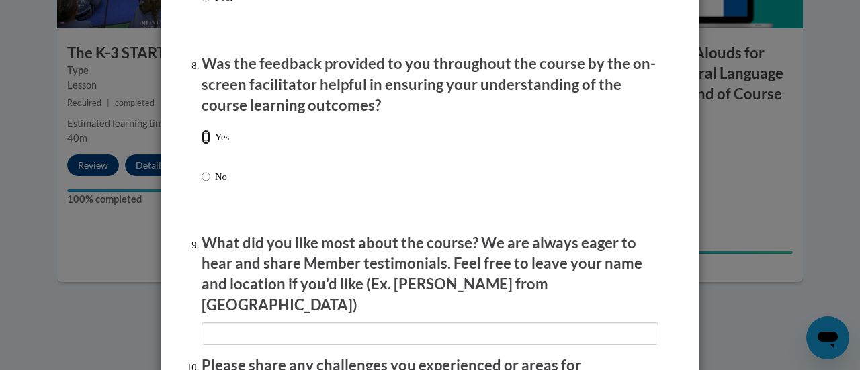
click at [202, 144] on input "Yes" at bounding box center [205, 137] width 9 height 15
radio input "true"
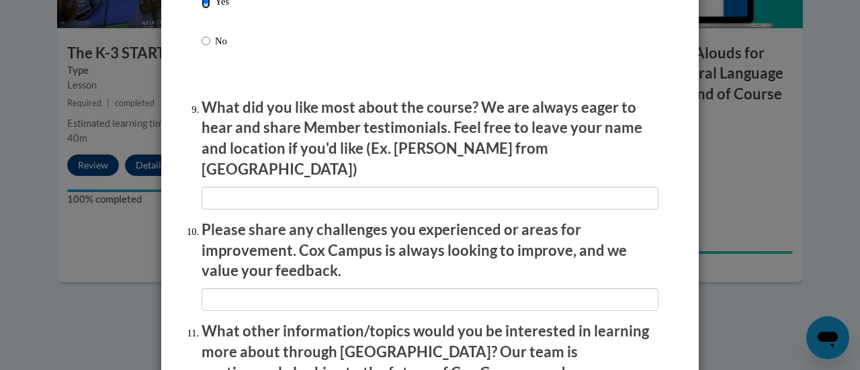
scroll to position [2189, 0]
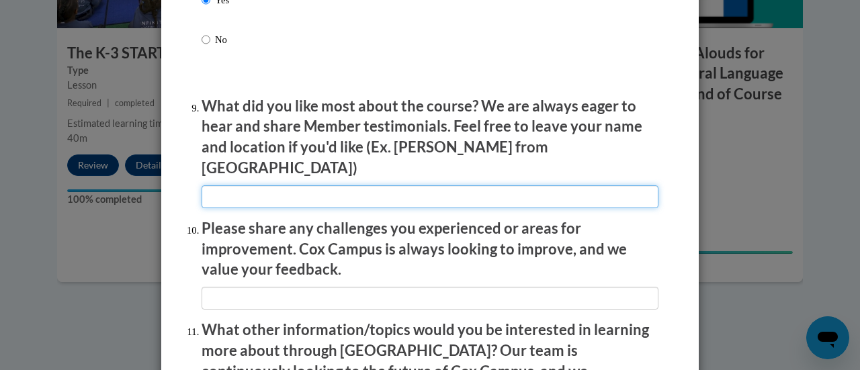
click at [226, 188] on input "textbox" at bounding box center [429, 196] width 457 height 23
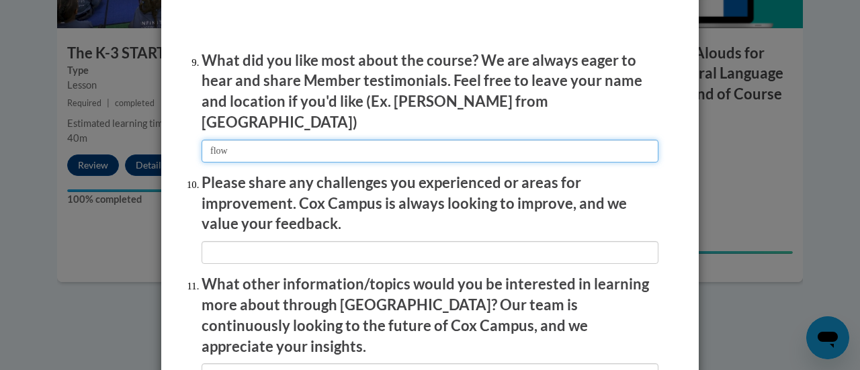
scroll to position [2270, 0]
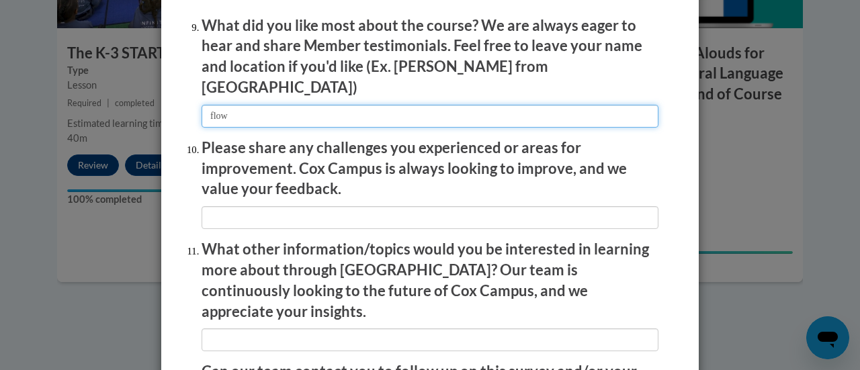
type input "flow"
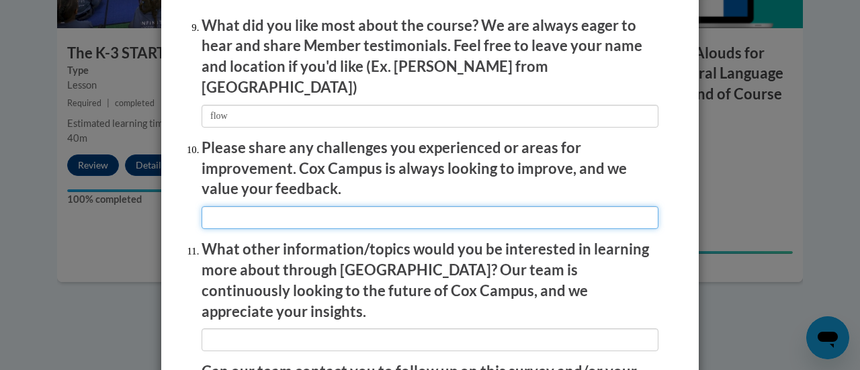
click at [226, 210] on input "textbox" at bounding box center [429, 217] width 457 height 23
type input "A"
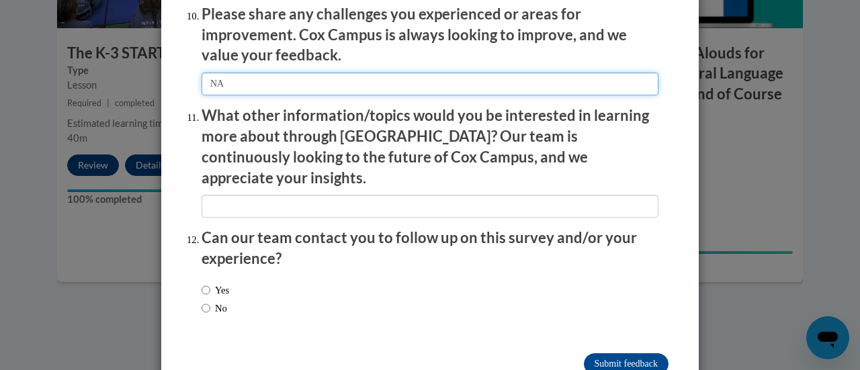
scroll to position [2405, 0]
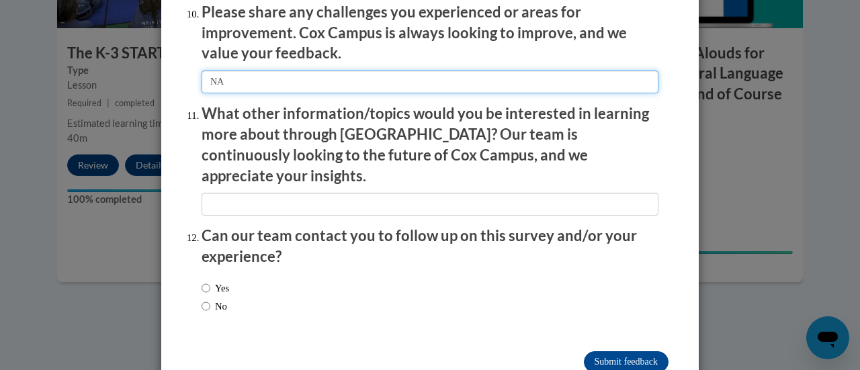
type input "NA"
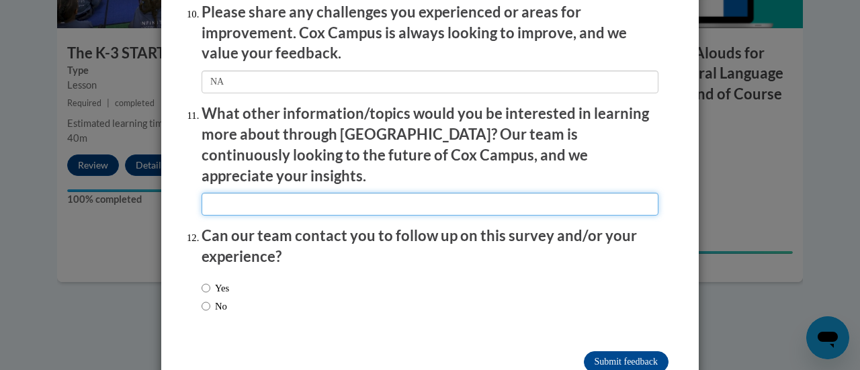
click at [223, 193] on input "textbox" at bounding box center [429, 204] width 457 height 23
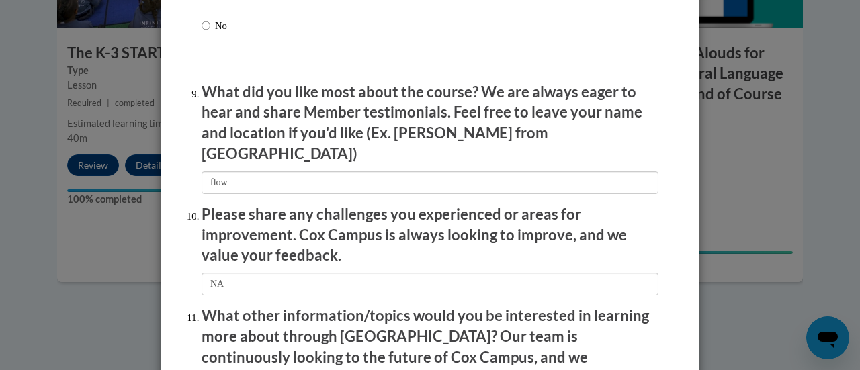
scroll to position [2201, 0]
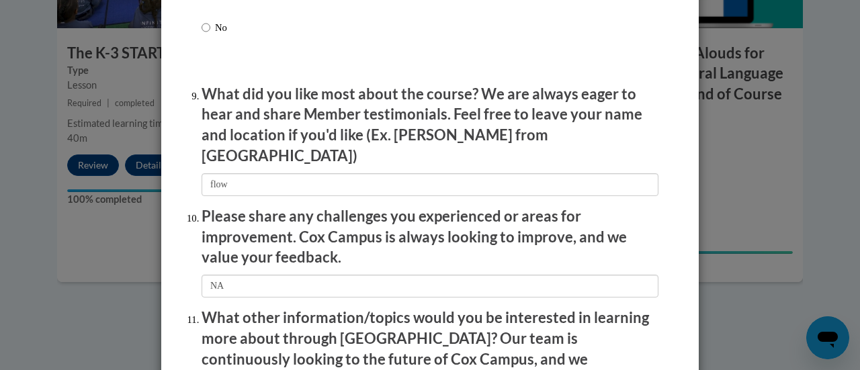
type input "Not sure at the moment"
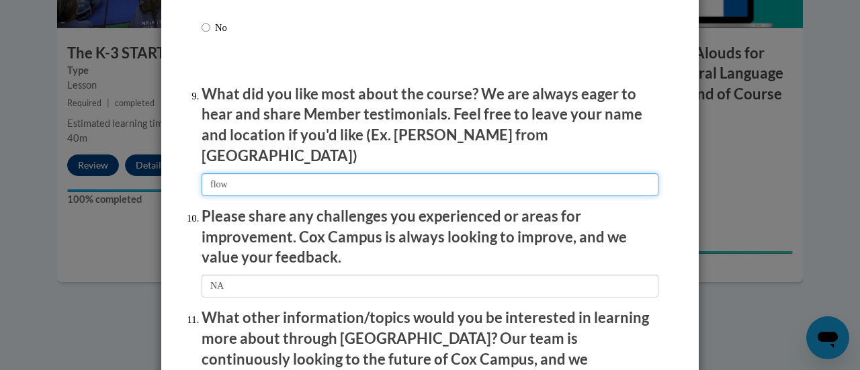
click at [226, 179] on input "textbox" at bounding box center [429, 184] width 457 height 23
type input "f"
type input "T"
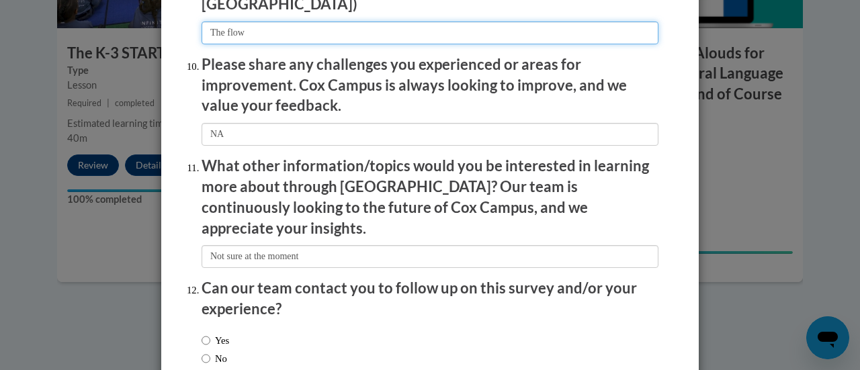
scroll to position [2422, 0]
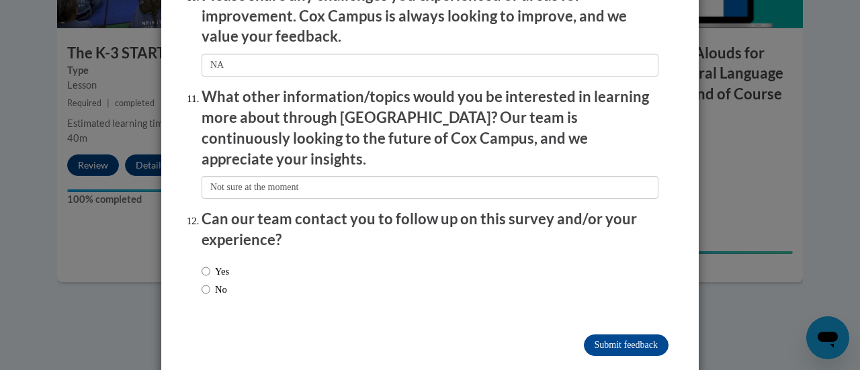
type input "The flow"
click at [203, 282] on input "No" at bounding box center [205, 289] width 9 height 15
radio input "true"
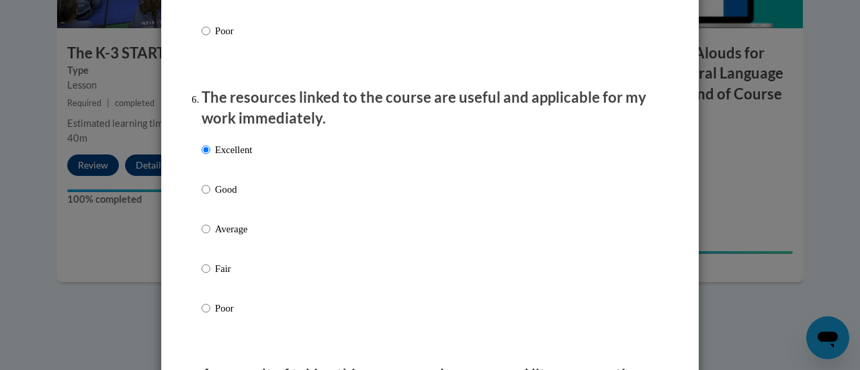
scroll to position [1445, 0]
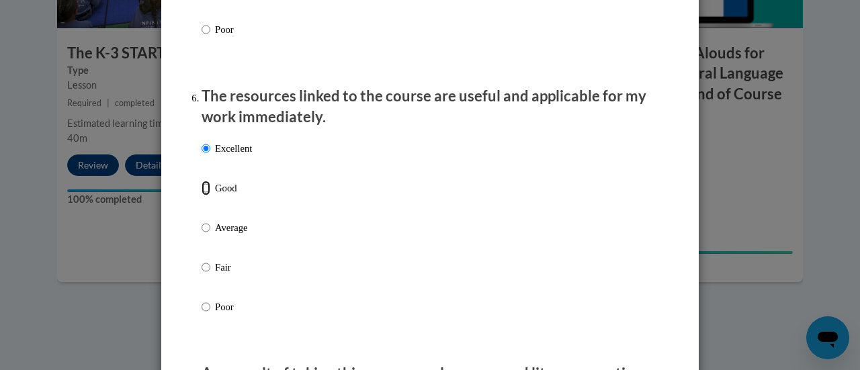
click at [204, 195] on input "Good" at bounding box center [205, 188] width 9 height 15
radio input "true"
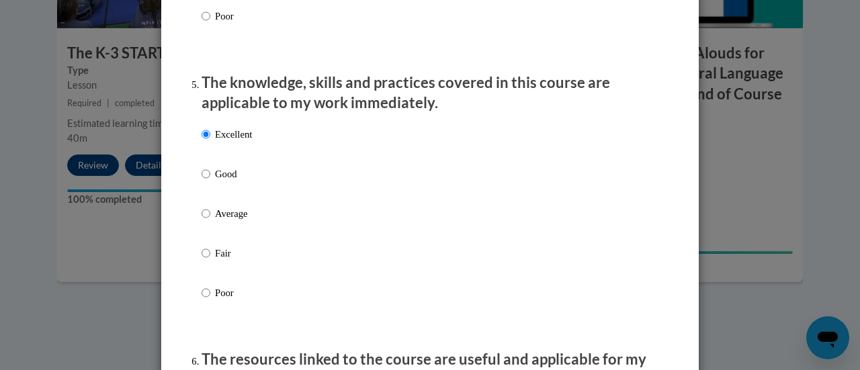
scroll to position [1181, 0]
click at [202, 182] on input "Good" at bounding box center [205, 174] width 9 height 15
radio input "true"
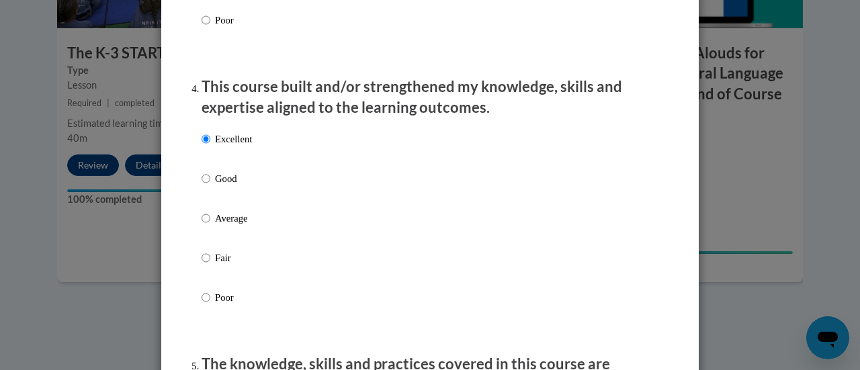
scroll to position [898, 0]
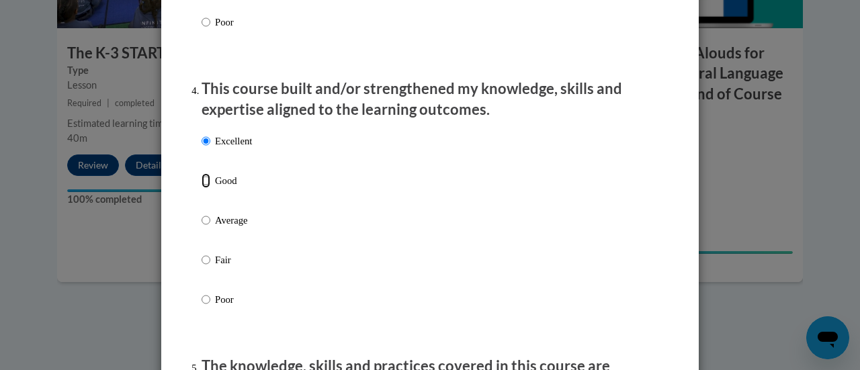
click at [202, 188] on input "Good" at bounding box center [205, 180] width 9 height 15
radio input "true"
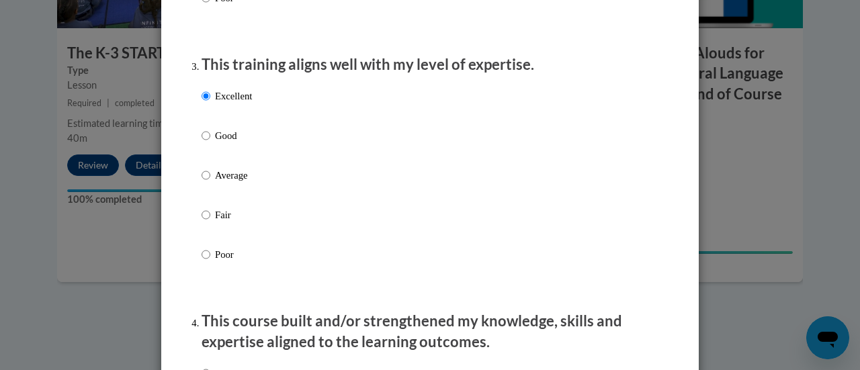
scroll to position [664, 0]
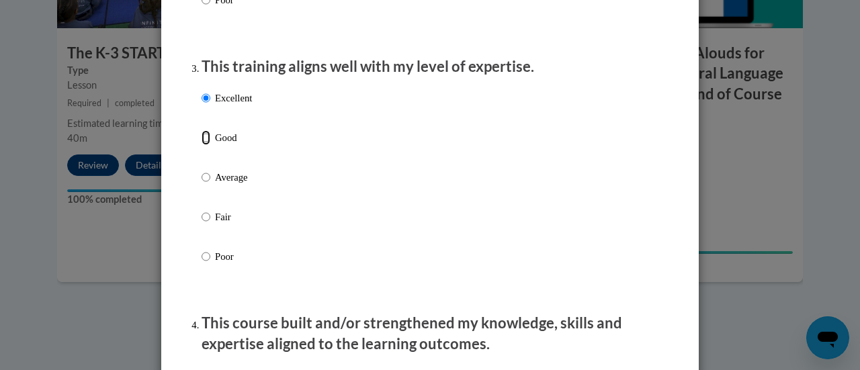
click at [202, 145] on input "Good" at bounding box center [205, 137] width 9 height 15
radio input "true"
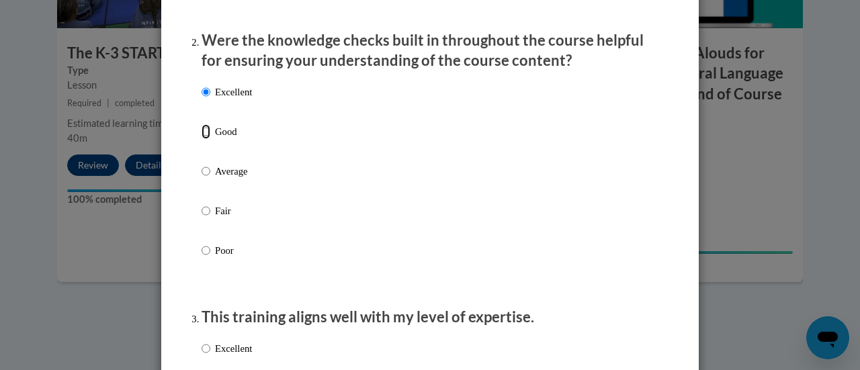
click at [201, 139] on input "Good" at bounding box center [205, 131] width 9 height 15
radio input "true"
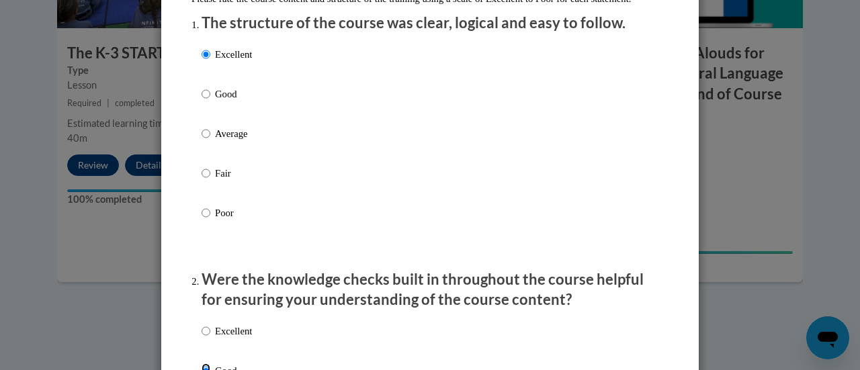
scroll to position [118, 0]
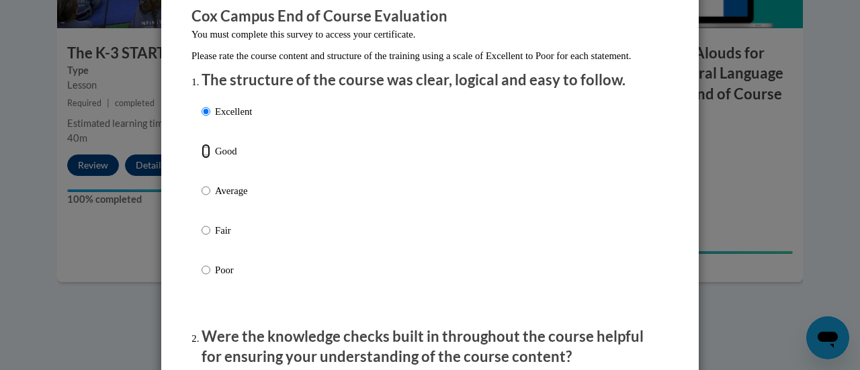
click at [201, 158] on input "Good" at bounding box center [205, 151] width 9 height 15
radio input "true"
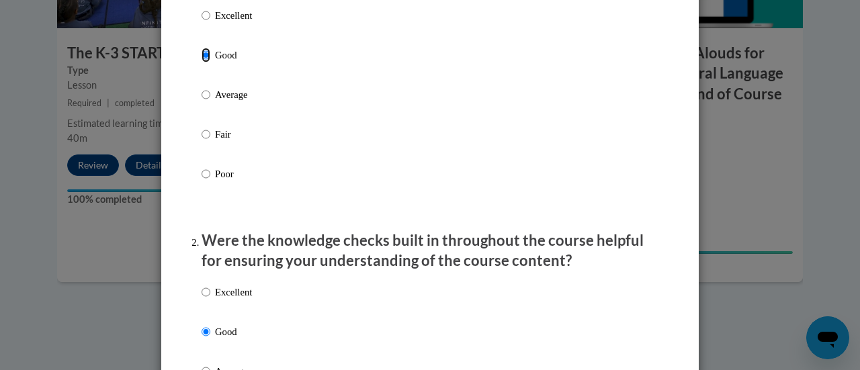
scroll to position [218, 0]
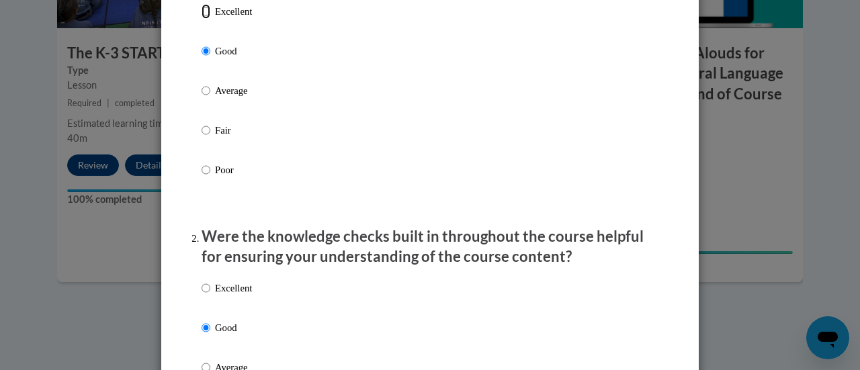
click at [202, 19] on input "Excellent" at bounding box center [205, 11] width 9 height 15
radio input "true"
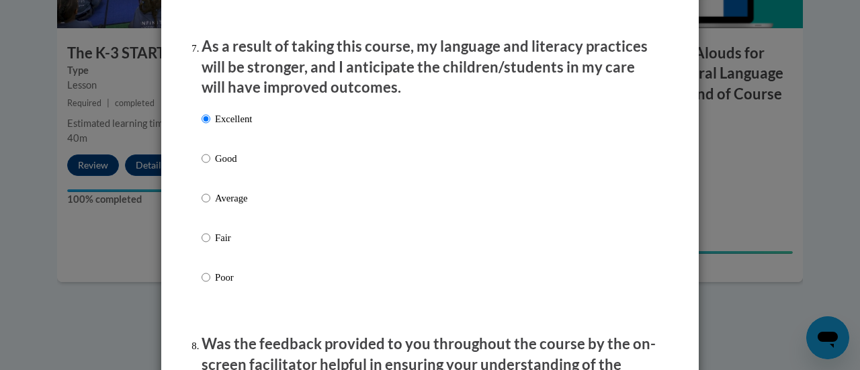
scroll to position [1781, 0]
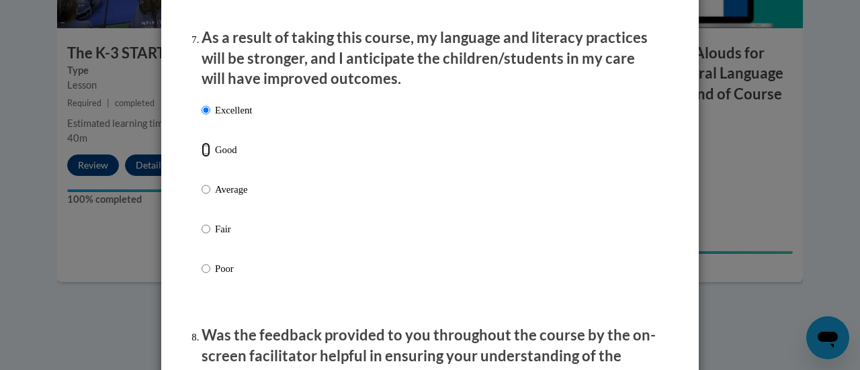
click at [201, 157] on input "Good" at bounding box center [205, 149] width 9 height 15
radio input "true"
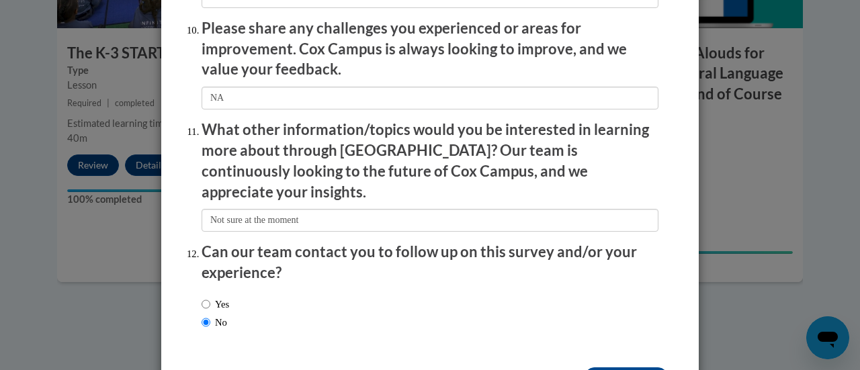
scroll to position [2422, 0]
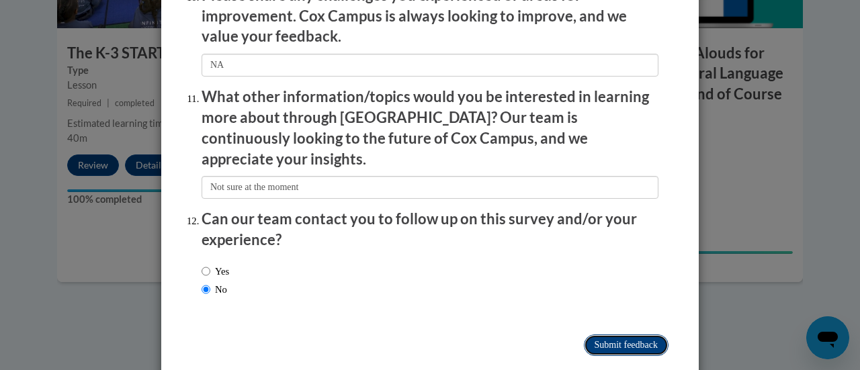
click at [627, 334] on input "Submit feedback" at bounding box center [626, 344] width 85 height 21
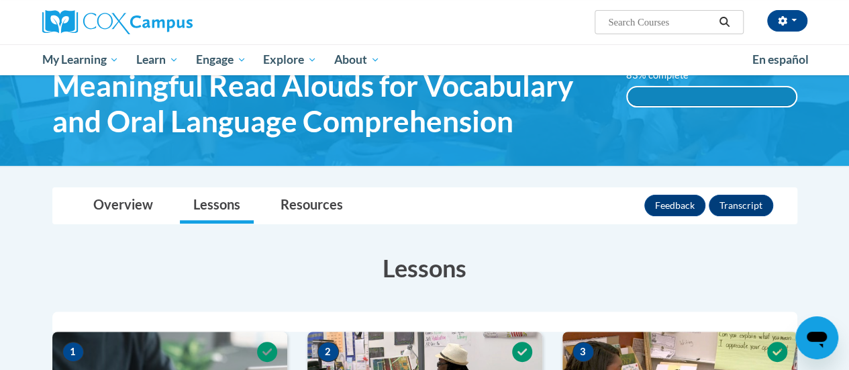
scroll to position [0, 0]
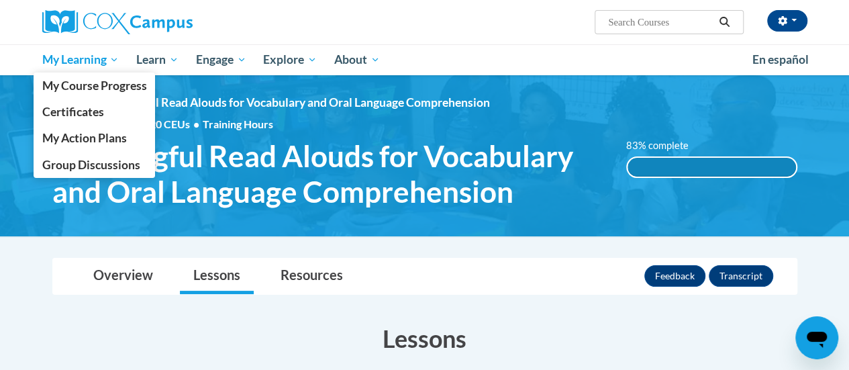
click at [68, 61] on span "My Learning" at bounding box center [80, 60] width 77 height 16
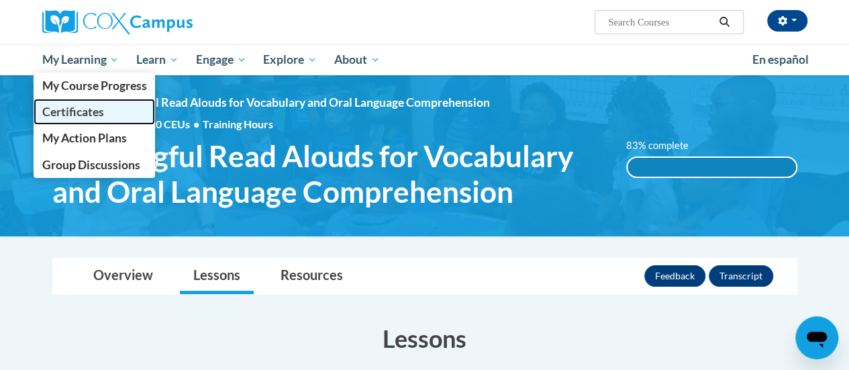
click at [62, 112] on span "Certificates" at bounding box center [73, 112] width 62 height 14
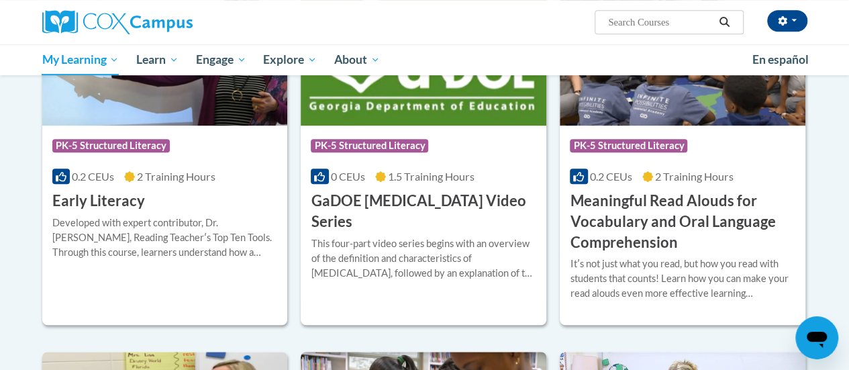
scroll to position [322, 0]
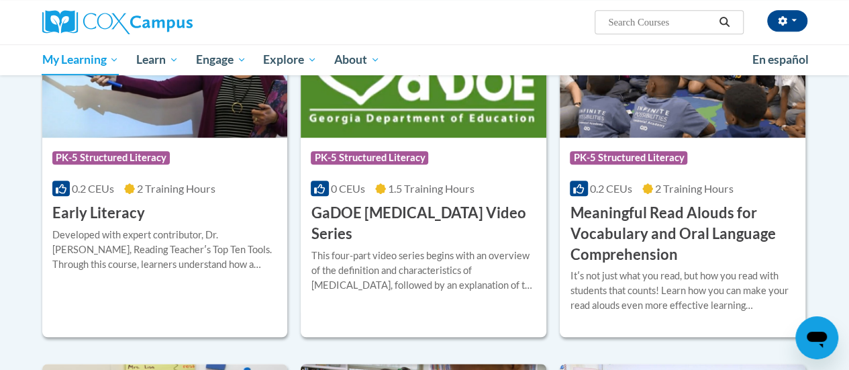
click at [703, 242] on h3 "Meaningful Read Alouds for Vocabulary and Oral Language Comprehension" at bounding box center [683, 234] width 226 height 62
